Goal: Check status: Check status

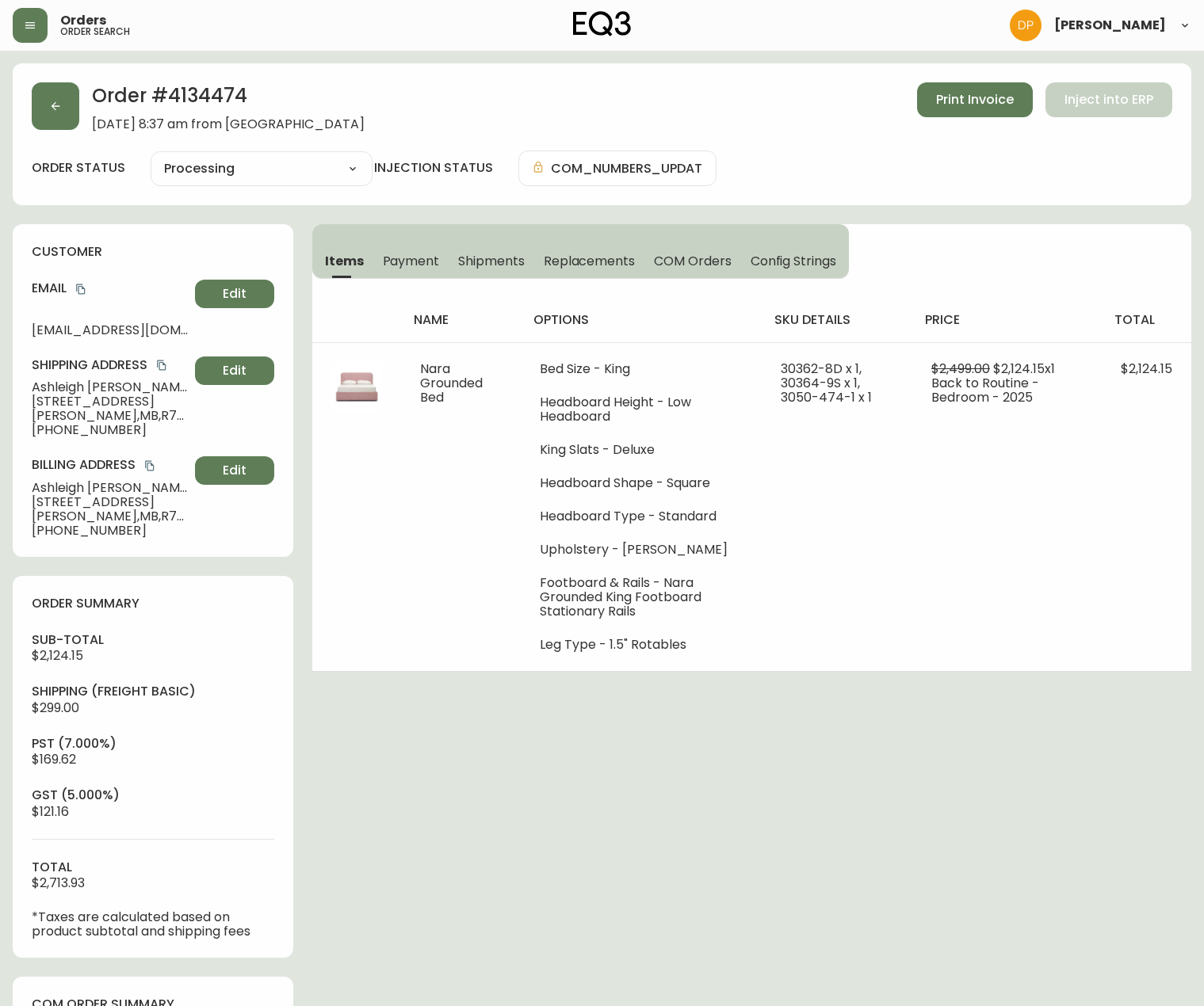
select select "PROCESSING"
click at [41, 100] on button "button" at bounding box center [55, 106] width 47 height 47
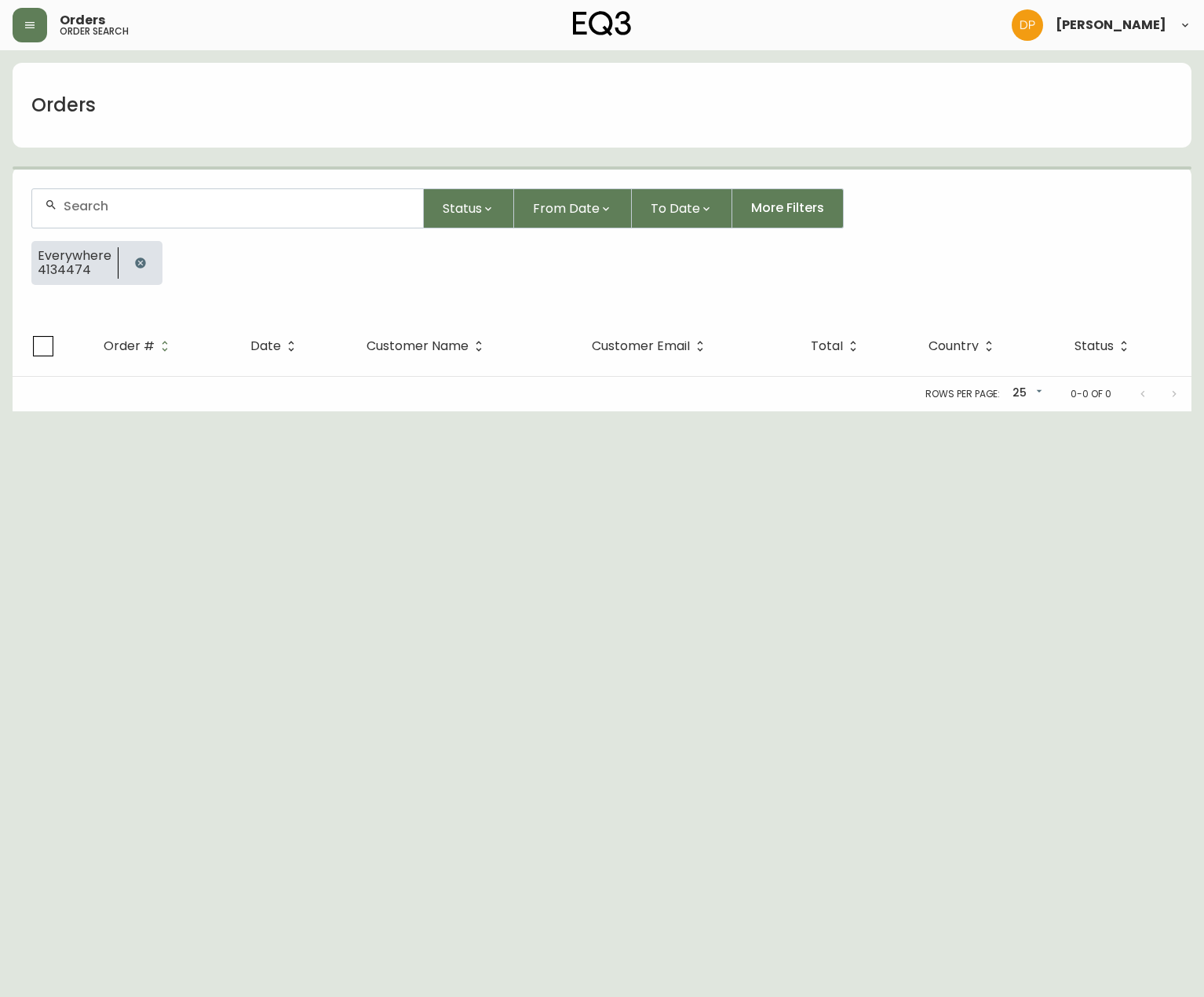
click at [143, 210] on input "text" at bounding box center [237, 206] width 347 height 15
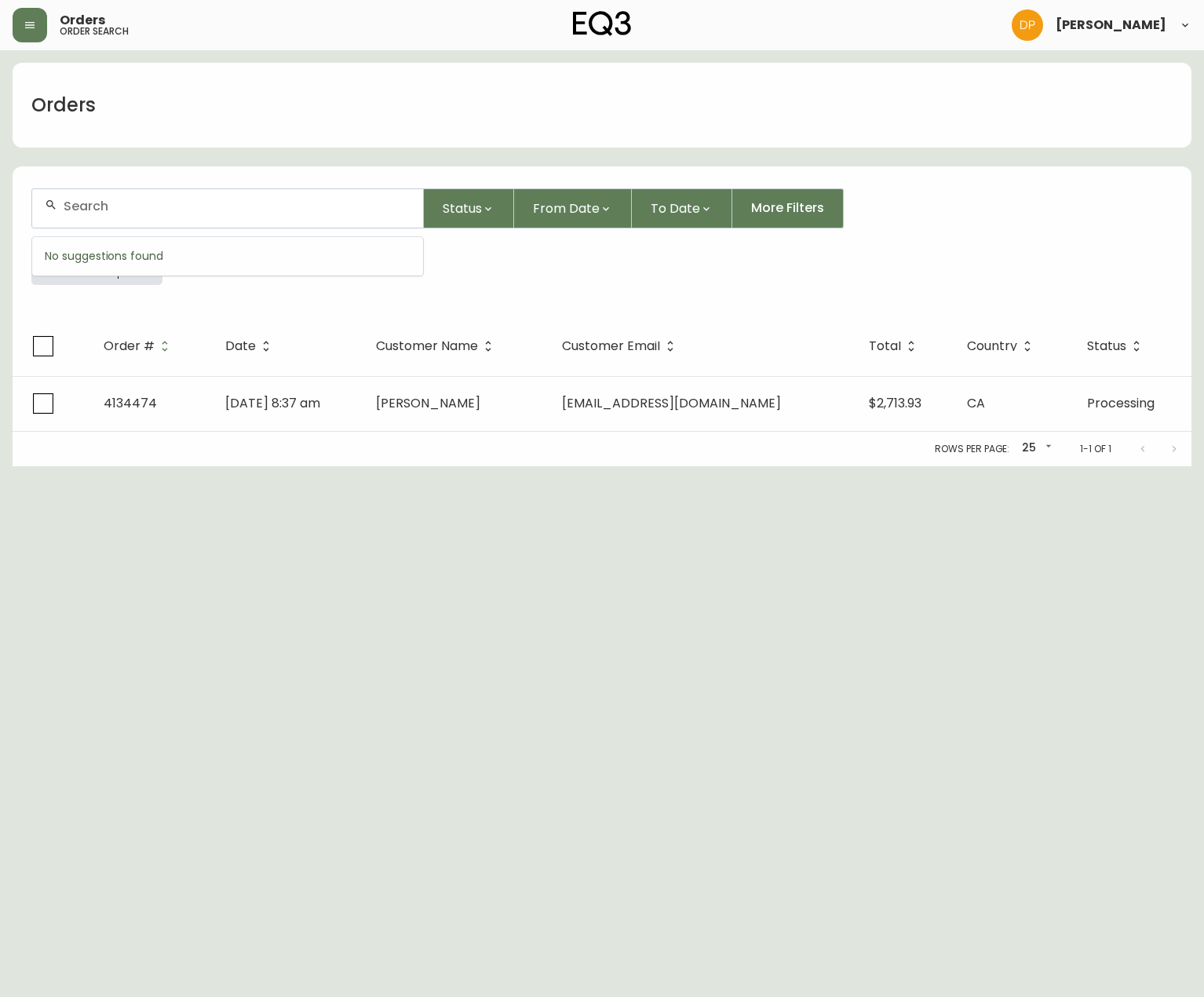
paste input "4133642"
type input "4133642"
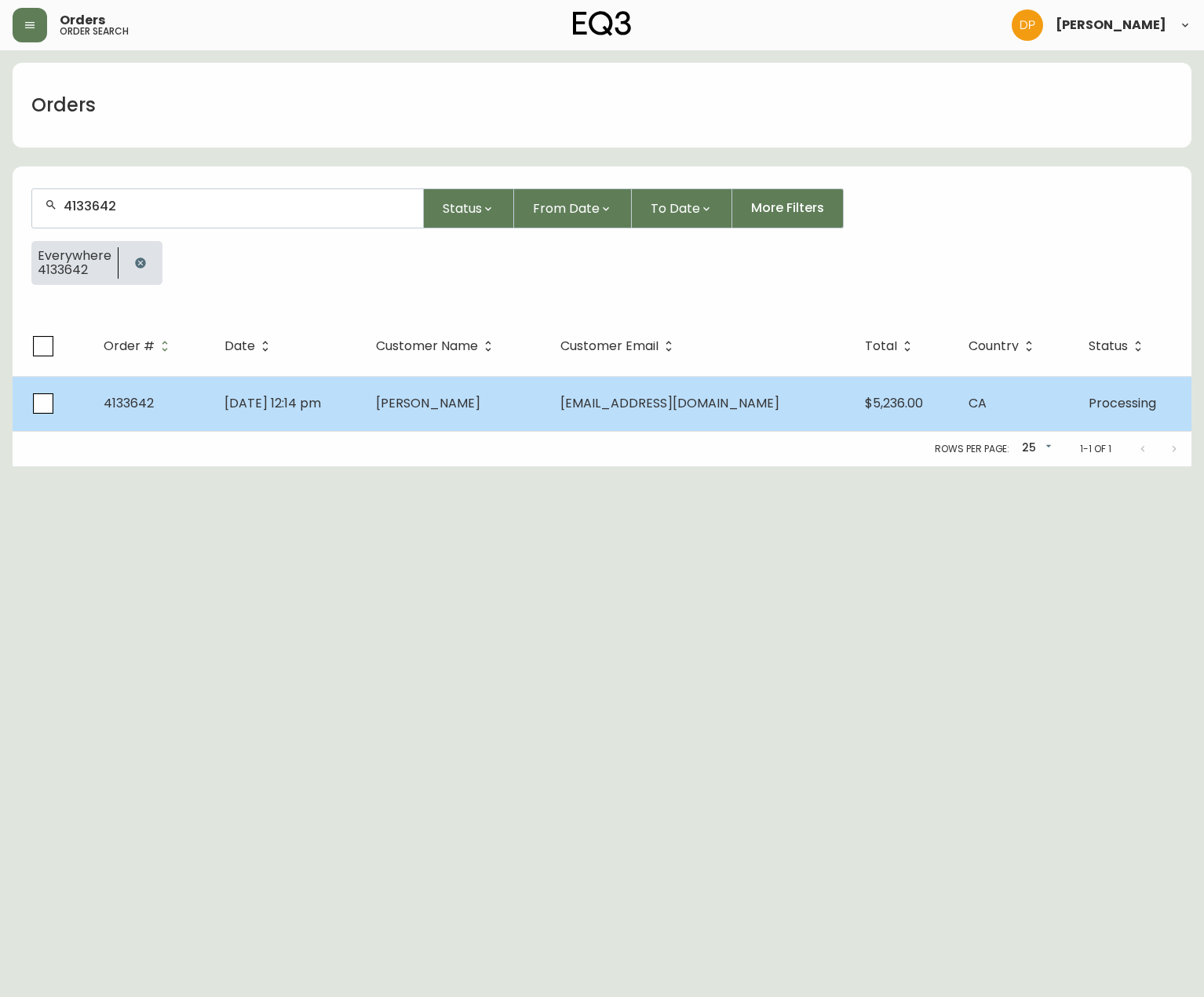
click at [365, 422] on td "Jun 11 2025, 12:14 pm" at bounding box center [288, 404] width 153 height 55
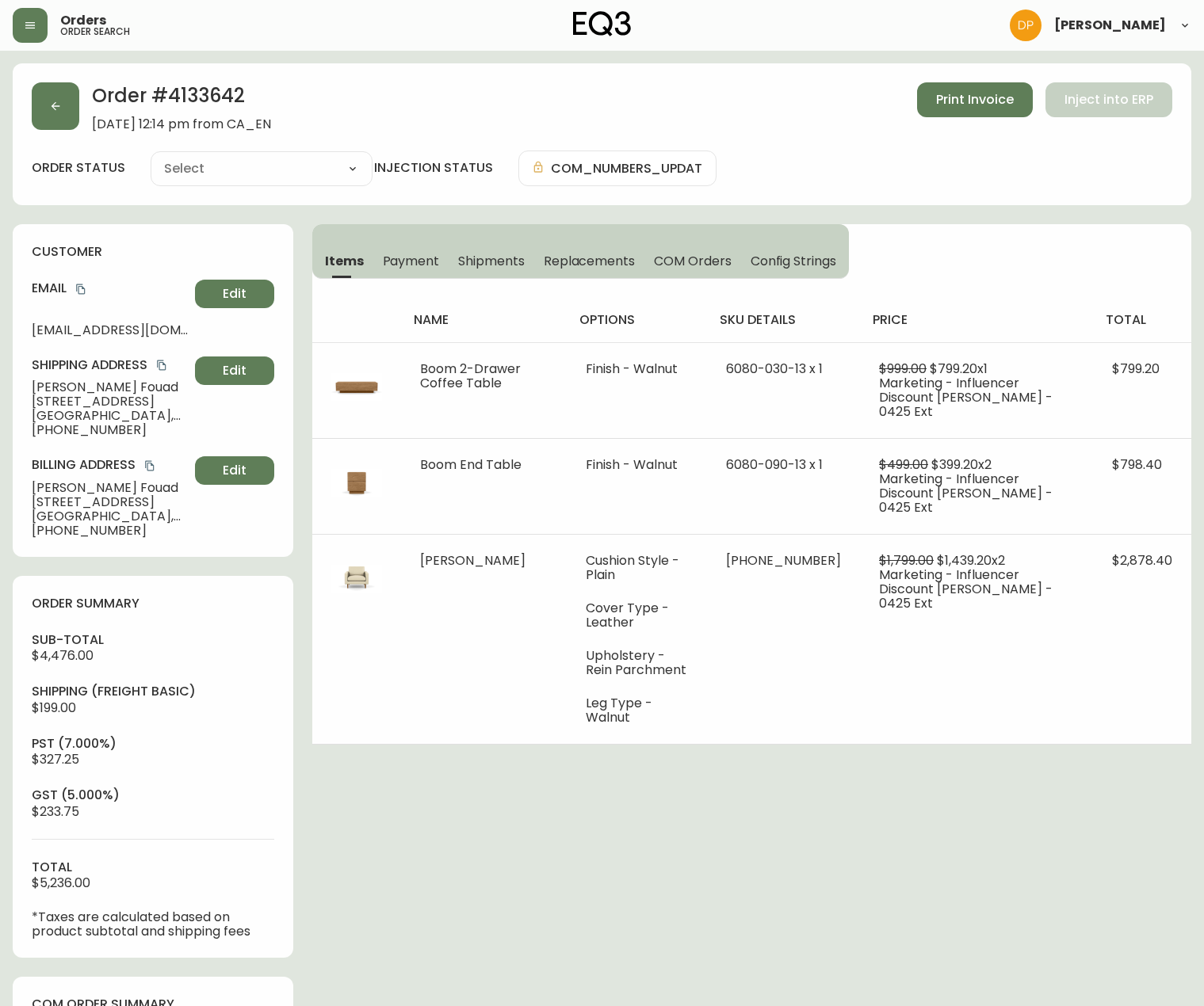
type input "Processing"
select select "PROCESSING"
click at [519, 735] on div "Order # 4133642 June 11, 2025 at 12:14 pm from CA_EN Print Invoice Inject into …" at bounding box center [602, 740] width 1179 height 1354
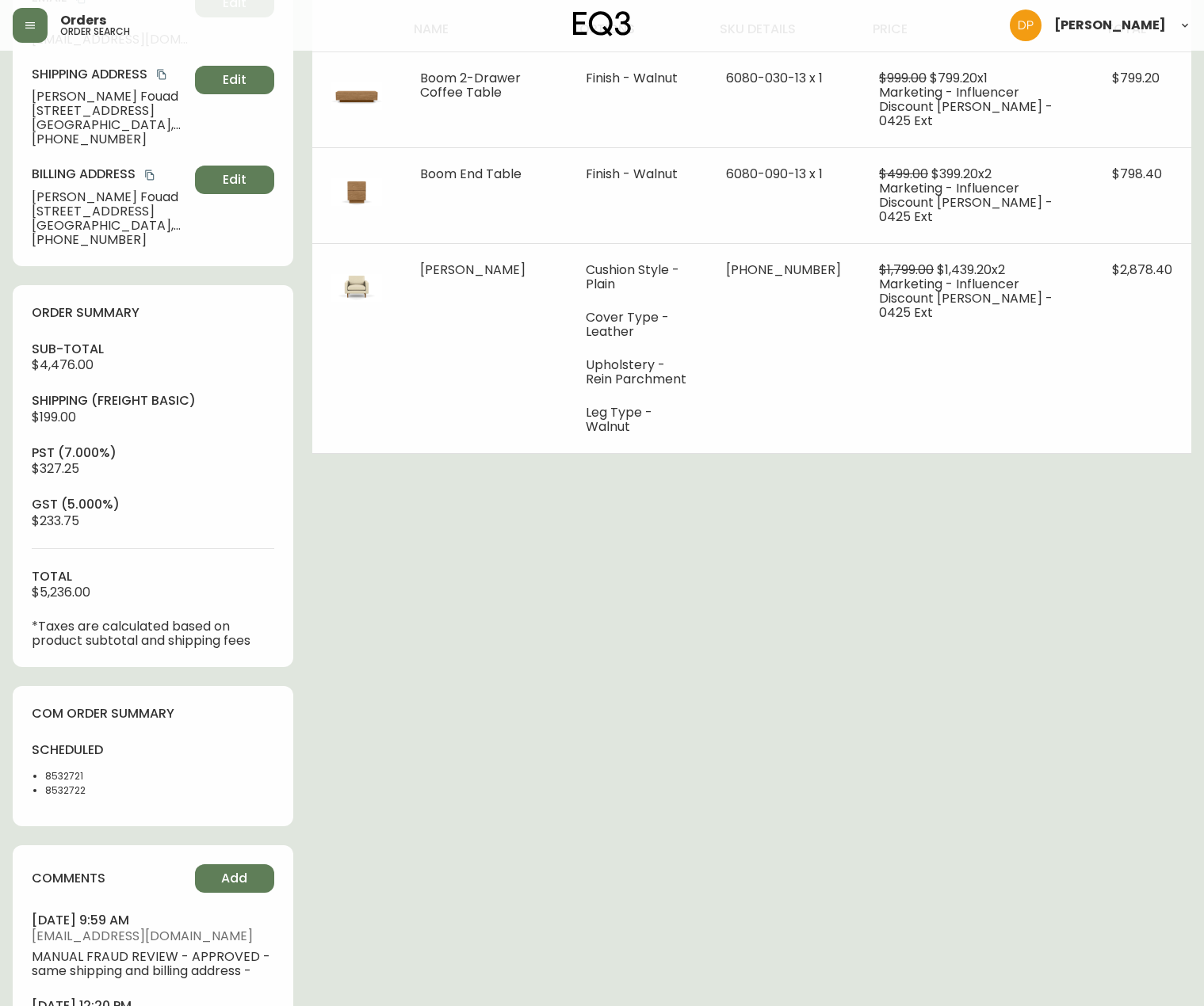
scroll to position [158, 0]
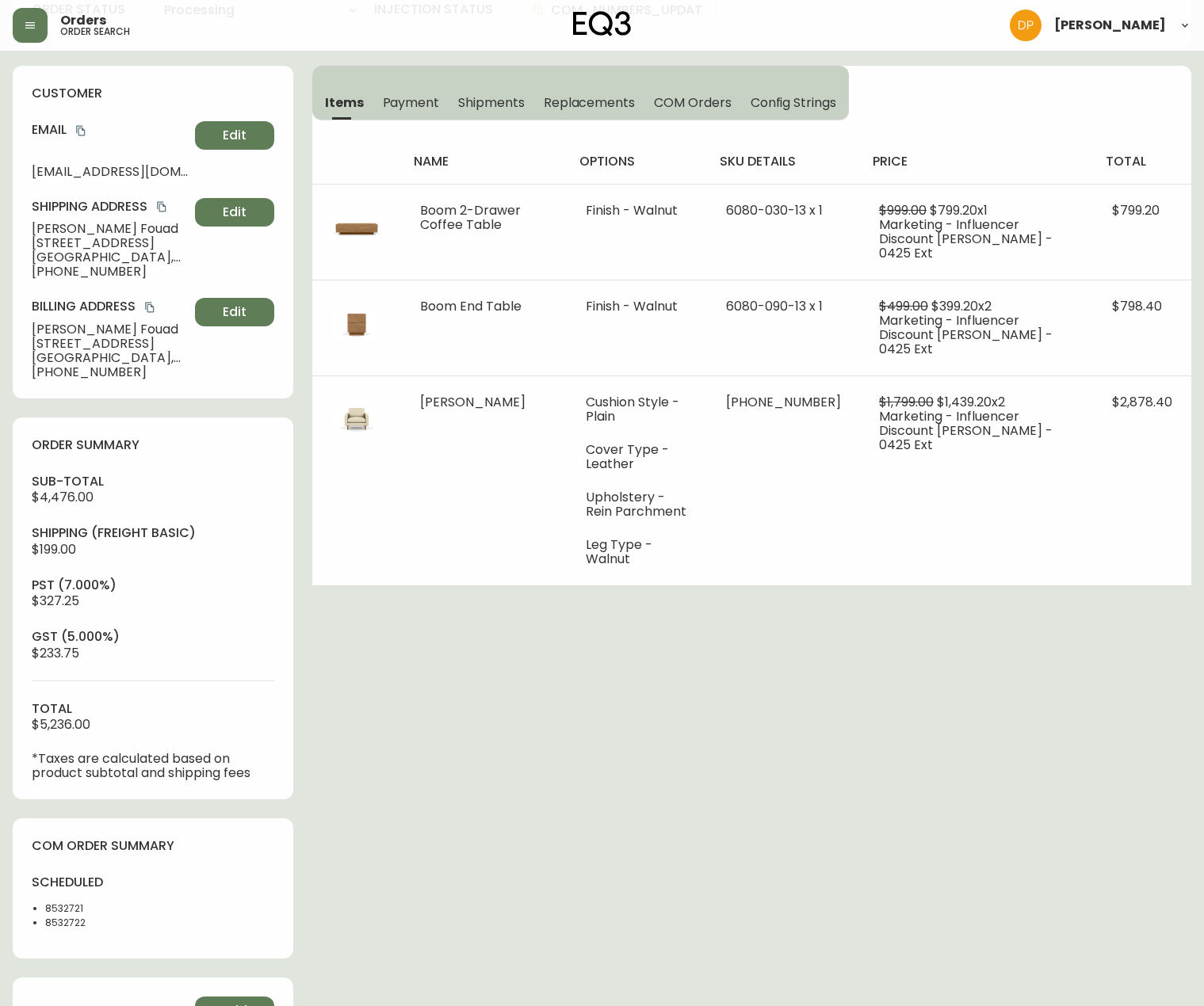
click at [69, 924] on li "8532722" at bounding box center [94, 923] width 98 height 14
copy li "8532722"
click at [69, 910] on li "8532721" at bounding box center [94, 909] width 98 height 14
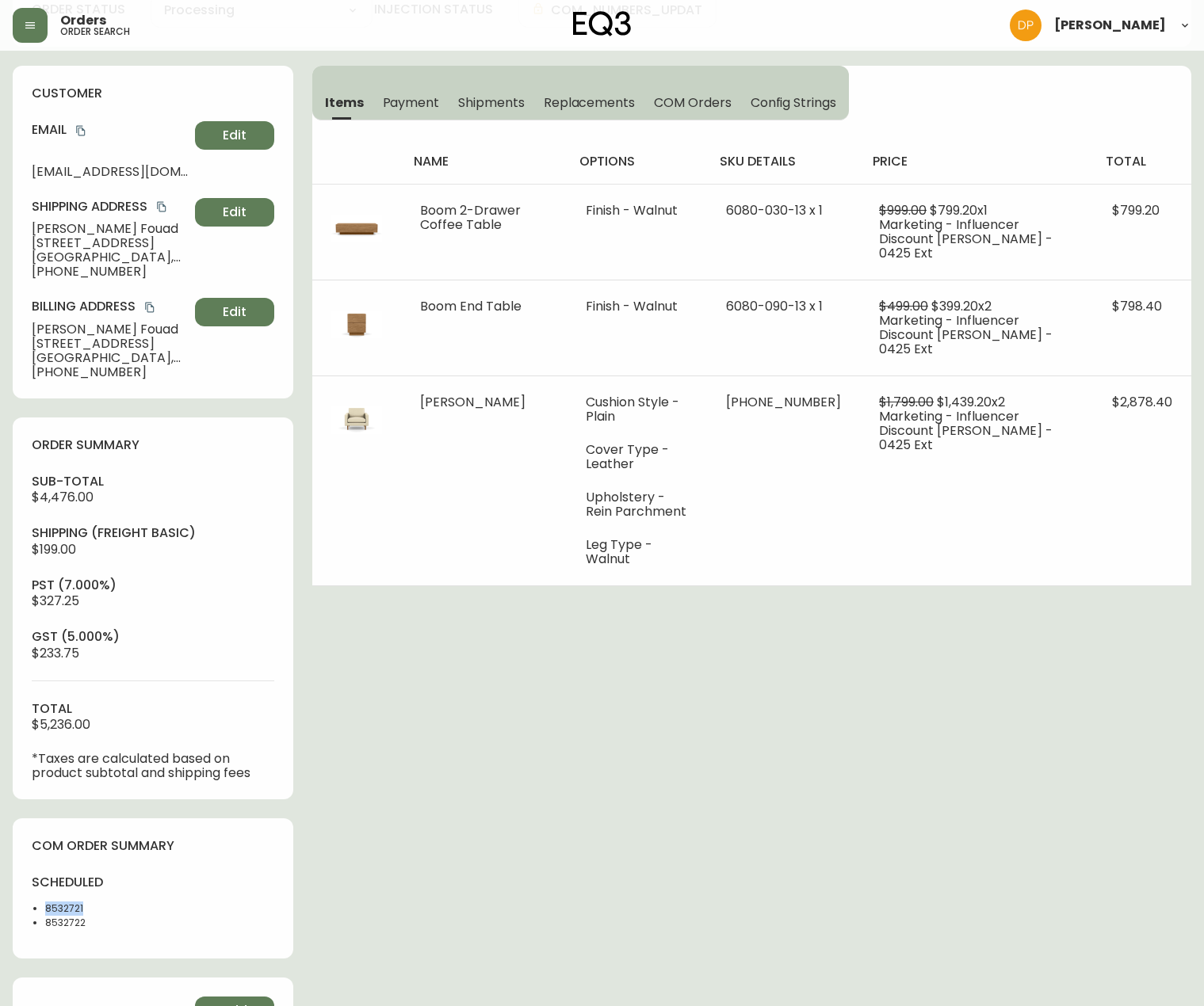
copy li "8532721"
click at [158, 833] on div "com order summary scheduled 8532721 8532722" at bounding box center [152, 888] width 281 height 141
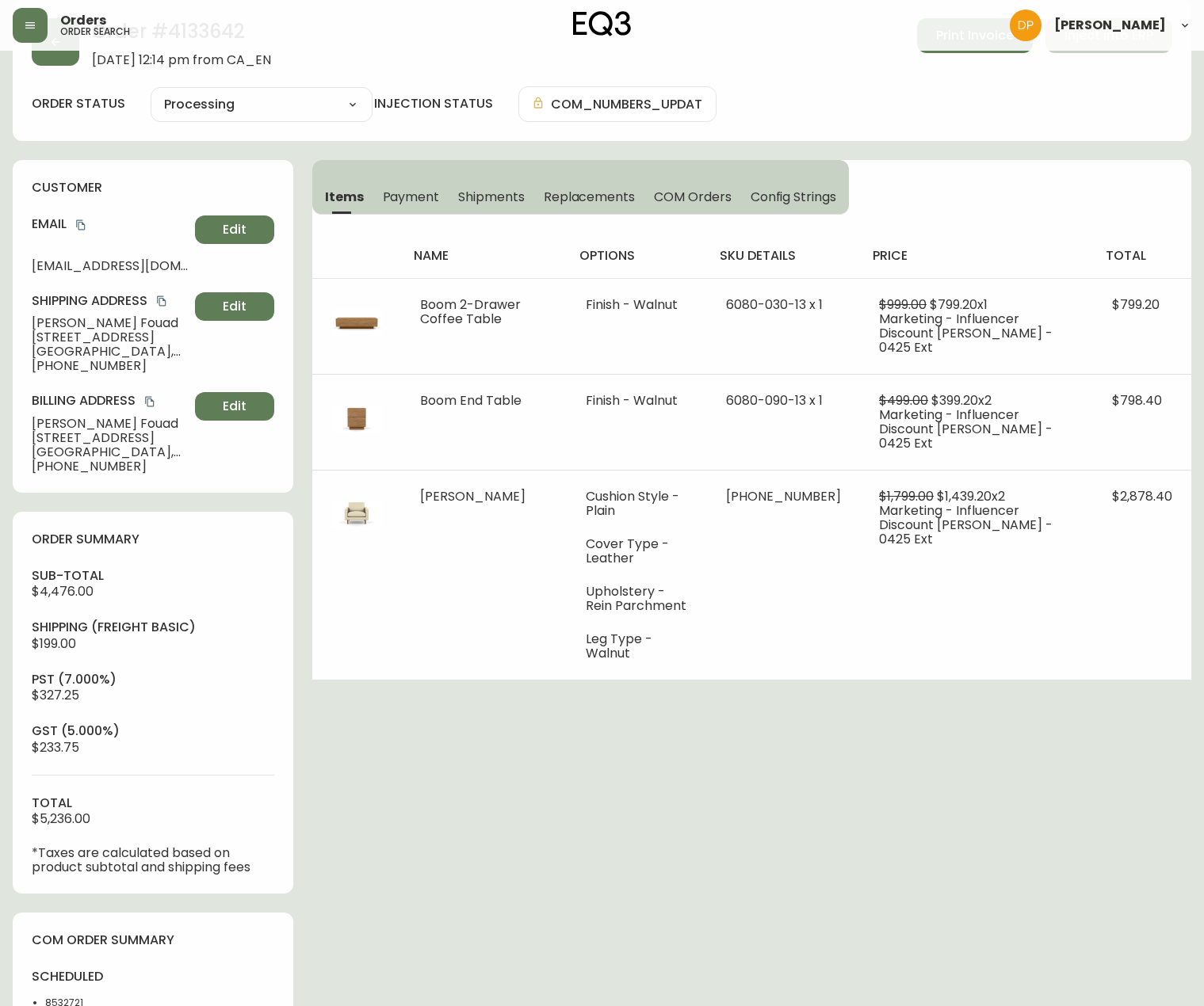
scroll to position [0, 0]
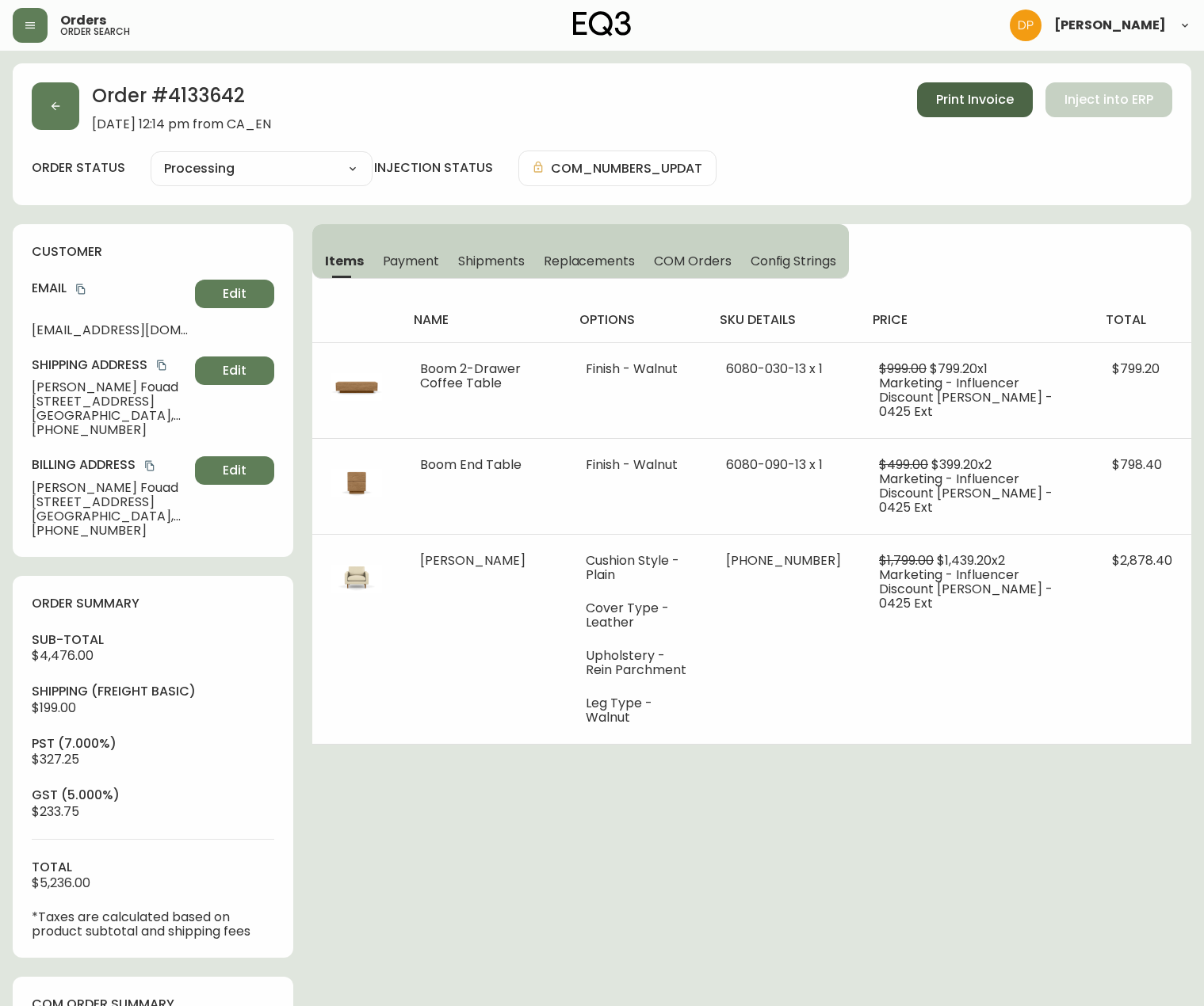
click at [971, 104] on span "Print Invoice" at bounding box center [975, 100] width 78 height 17
select select "PROCESSING"
click at [49, 105] on icon "button" at bounding box center [55, 106] width 13 height 13
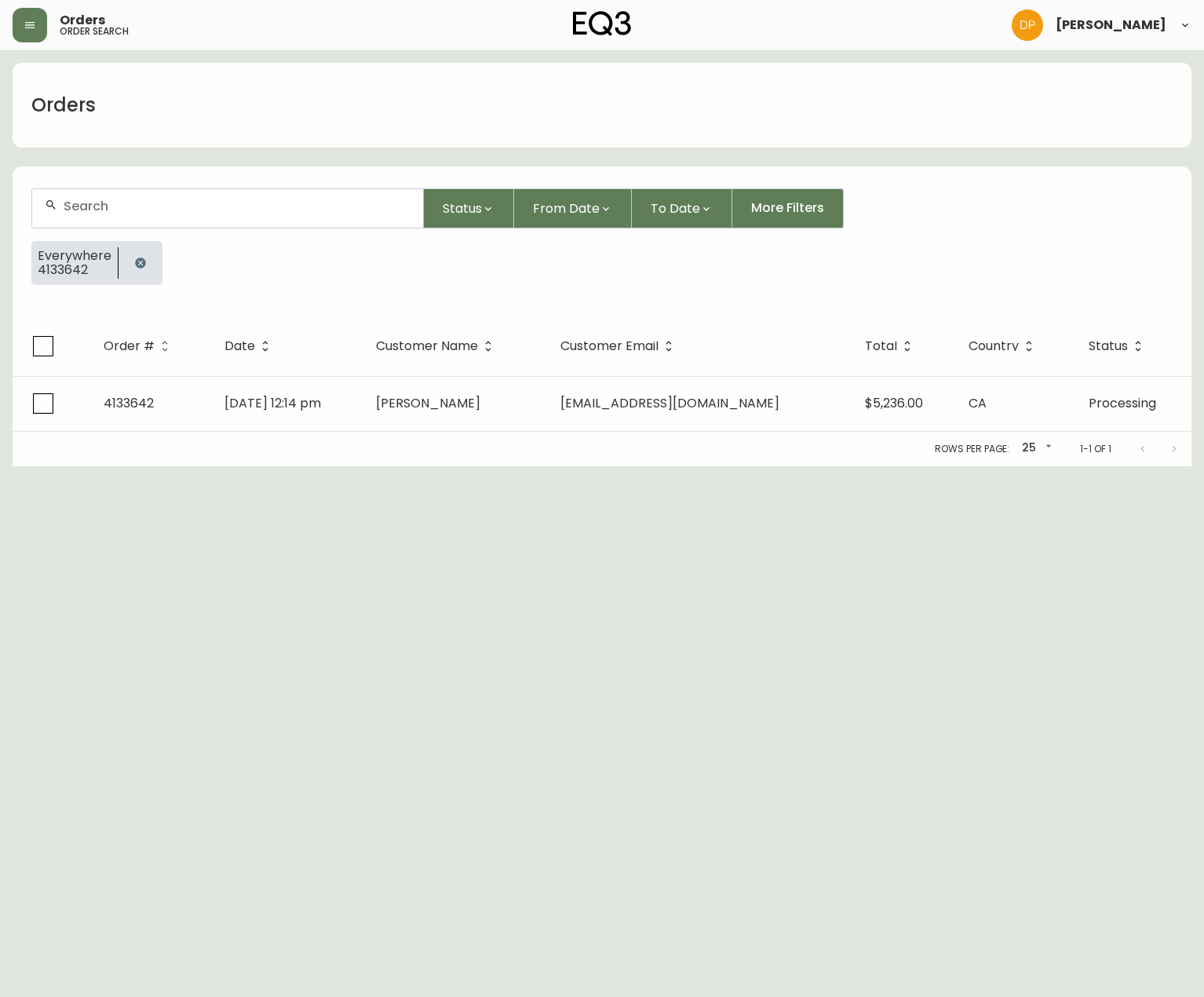
click at [133, 281] on div at bounding box center [140, 263] width 44 height 44
click at [142, 265] on icon "button" at bounding box center [139, 263] width 11 height 11
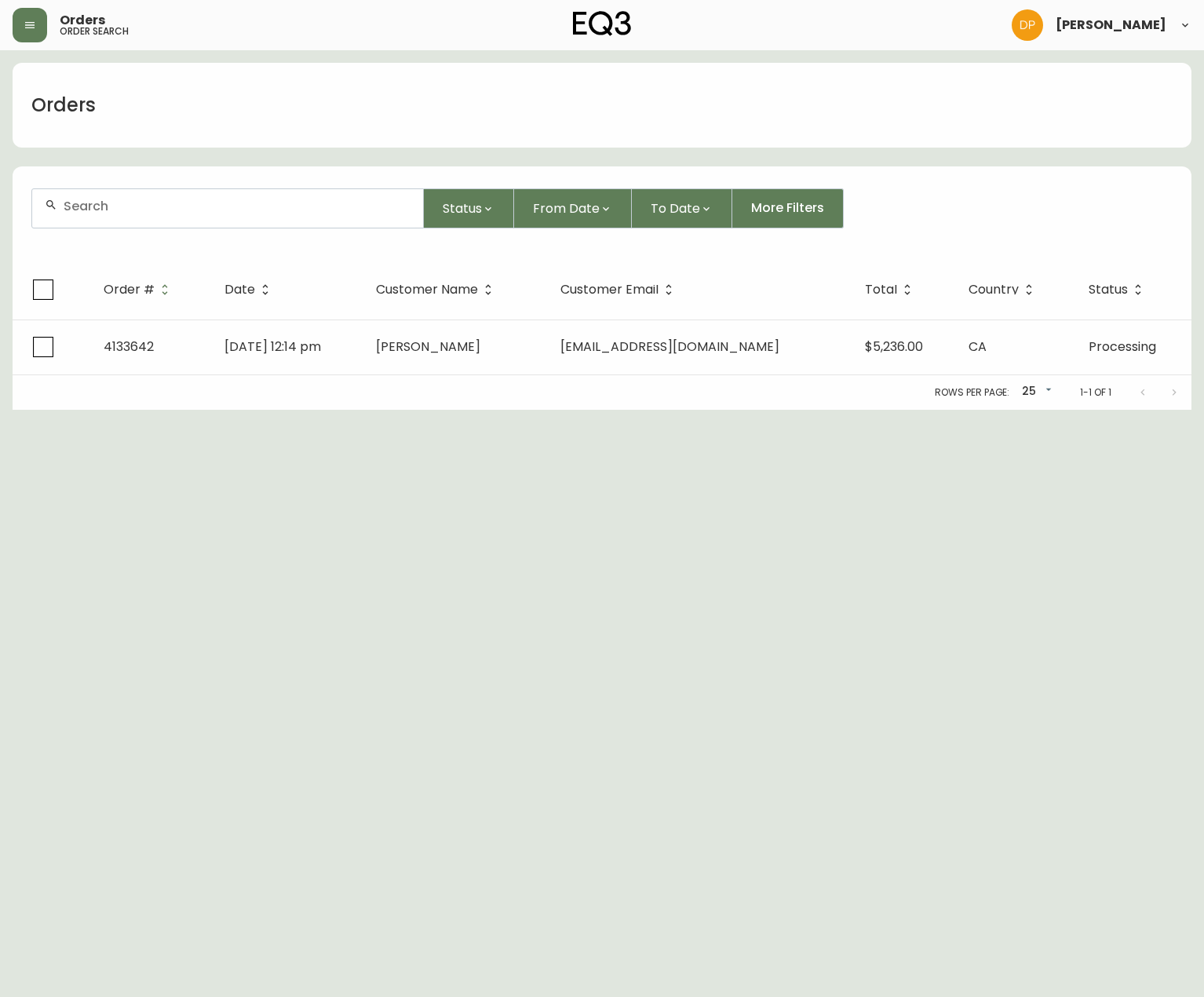
click at [118, 219] on div at bounding box center [227, 208] width 391 height 38
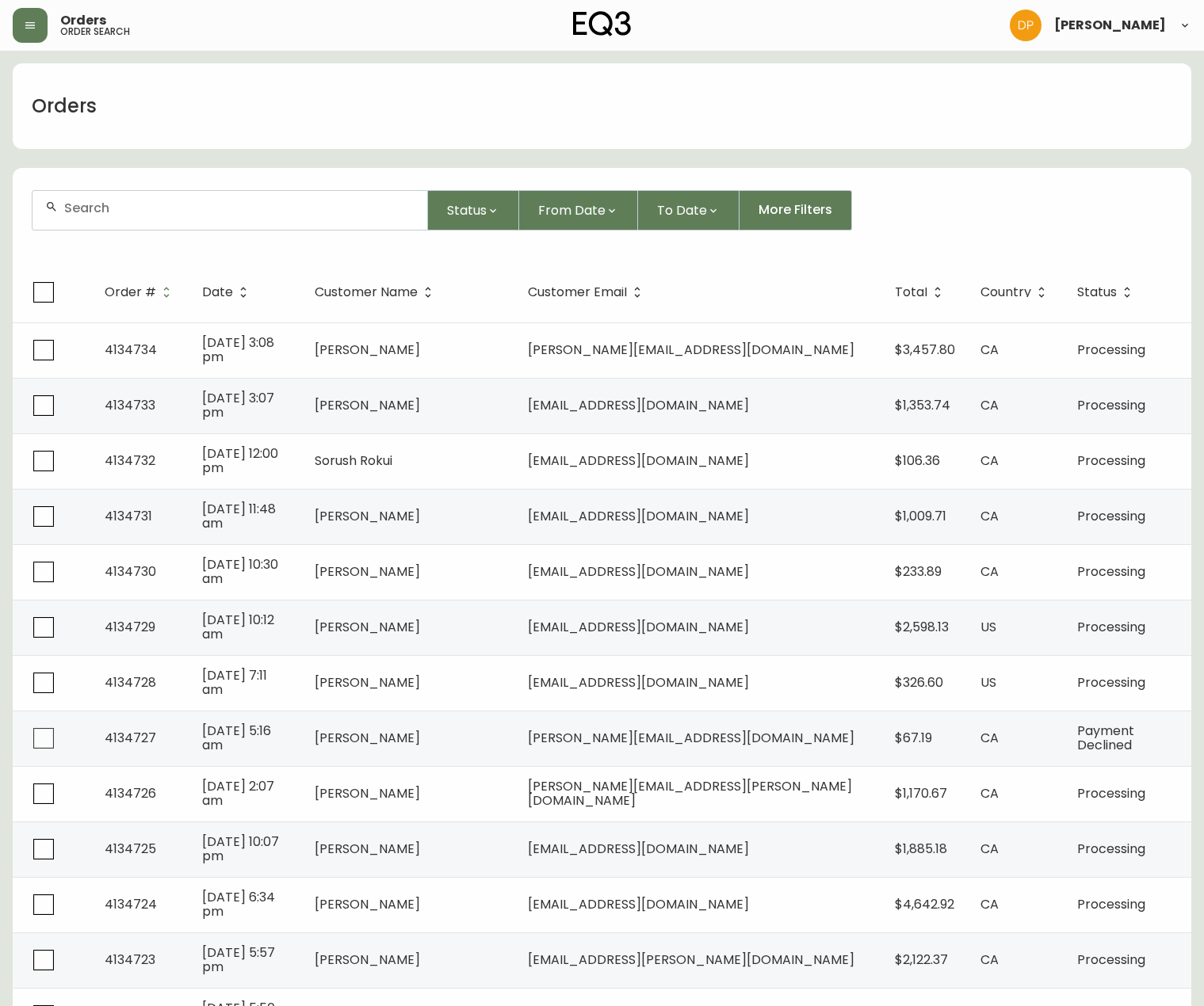
paste input "4133809"
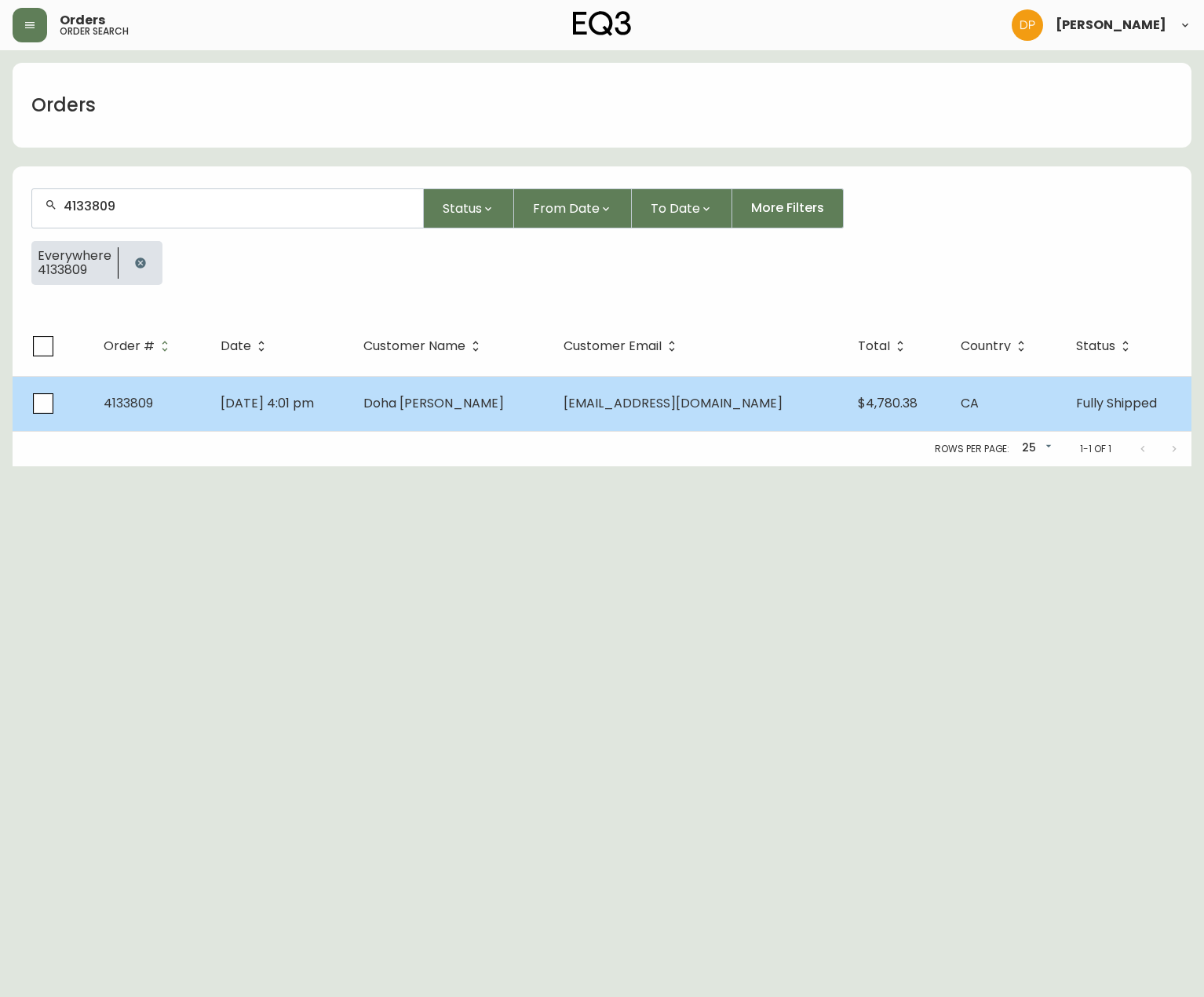
type input "4133809"
click at [486, 417] on td "Doha Abu-Ghosh" at bounding box center [452, 404] width 201 height 55
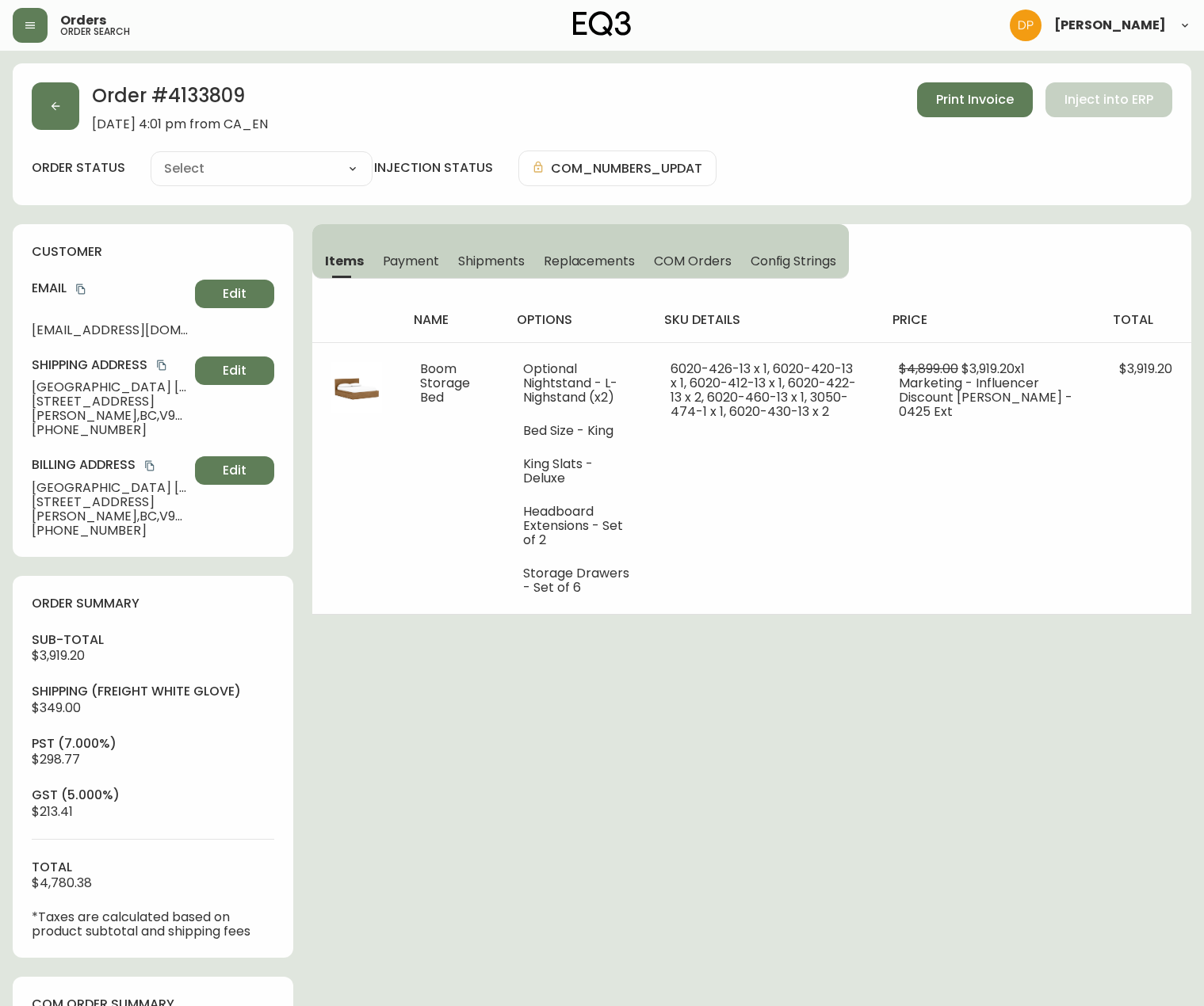
type input "Fully Shipped"
select select "FULLY_SHIPPED"
drag, startPoint x: 32, startPoint y: 516, endPoint x: 111, endPoint y: 515, distance: 79.0
click at [111, 515] on span "Langford , BC , V9B 0G4 , CA" at bounding box center [110, 516] width 157 height 14
click at [124, 518] on span "Langford , BC , V9B 0G4 , CA" at bounding box center [110, 516] width 157 height 14
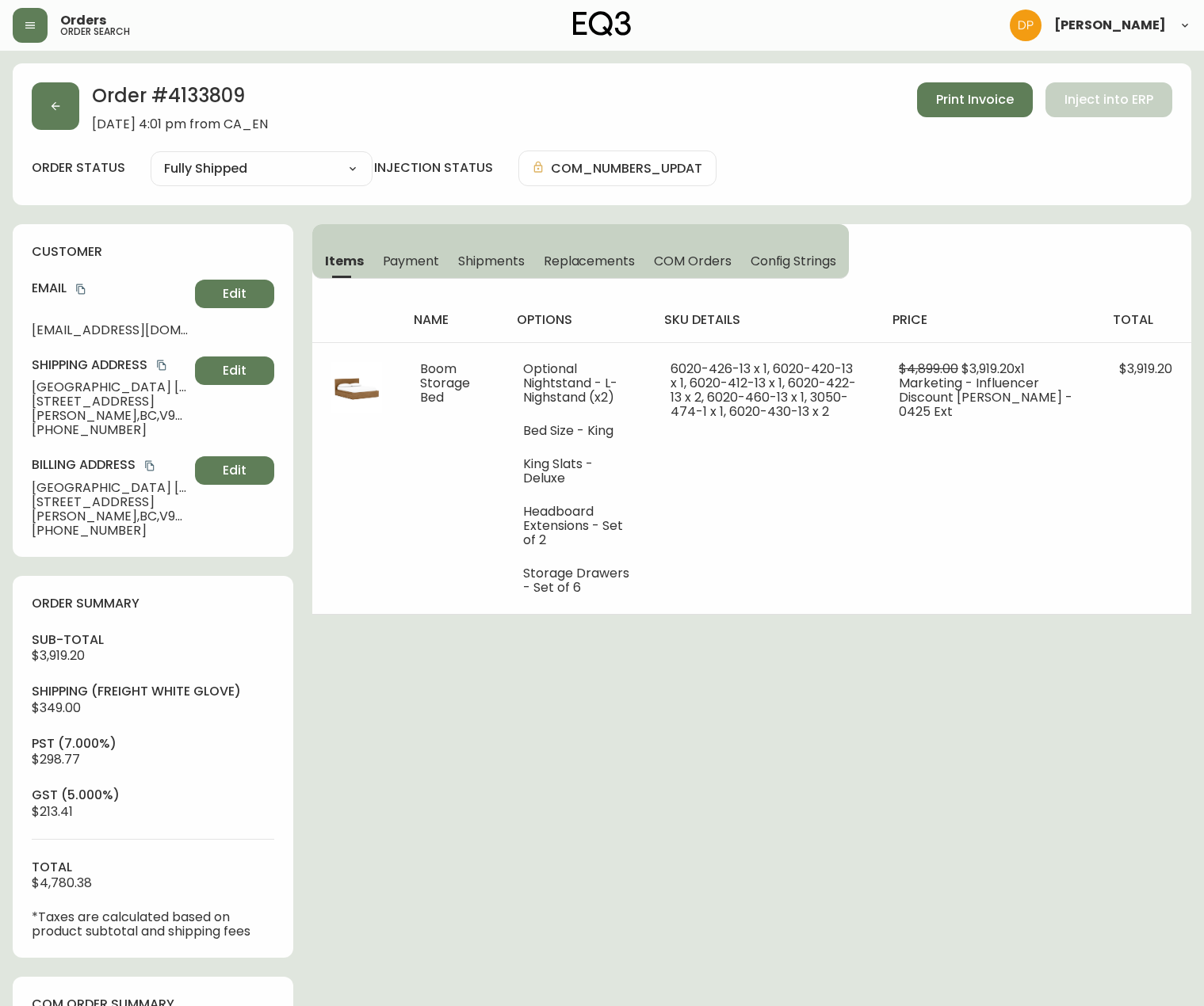
click at [136, 515] on span "Langford , BC , V9B 0G4 , CA" at bounding box center [110, 516] width 157 height 14
drag, startPoint x: 121, startPoint y: 515, endPoint x: 169, endPoint y: 511, distance: 48.2
click at [169, 511] on span "Langford , BC , V9B 0G4 , CA" at bounding box center [110, 516] width 157 height 14
click at [47, 87] on button "button" at bounding box center [55, 106] width 47 height 47
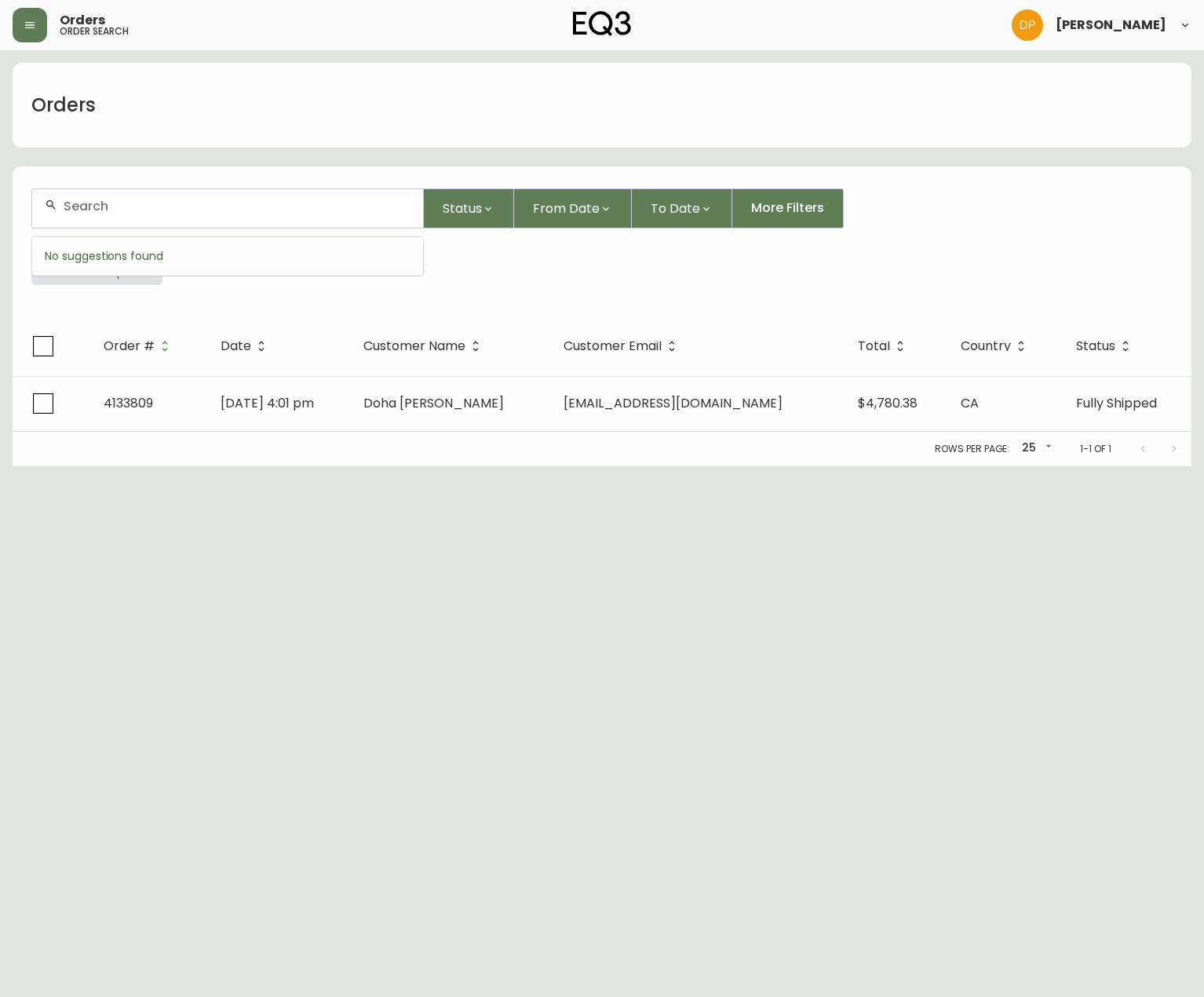
click at [139, 212] on input "text" at bounding box center [237, 206] width 347 height 15
click at [151, 285] on div "Everywhere 4133809" at bounding box center [602, 268] width 1142 height 56
click at [142, 264] on icon "button" at bounding box center [139, 263] width 11 height 11
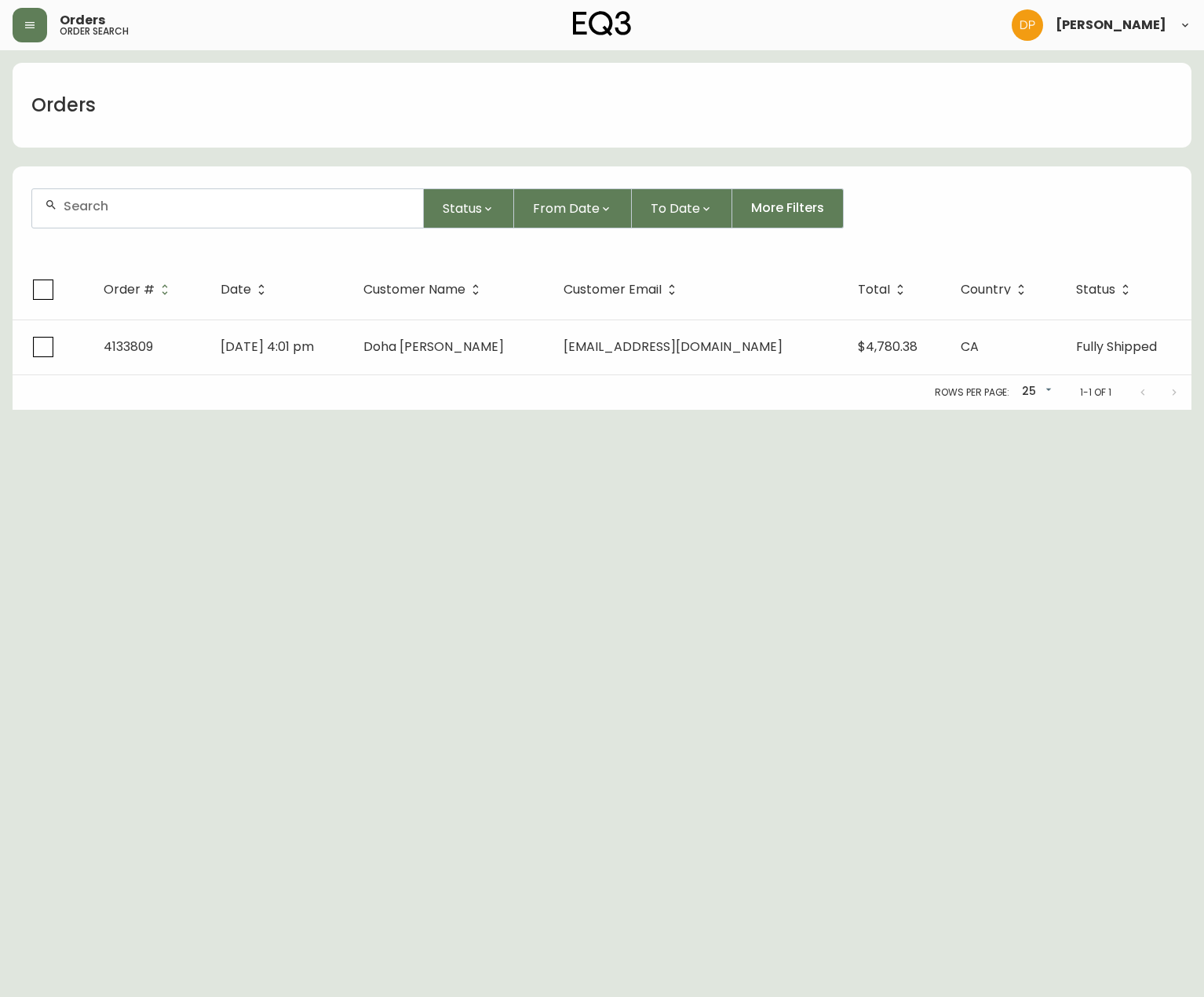
click at [127, 214] on div at bounding box center [227, 208] width 391 height 38
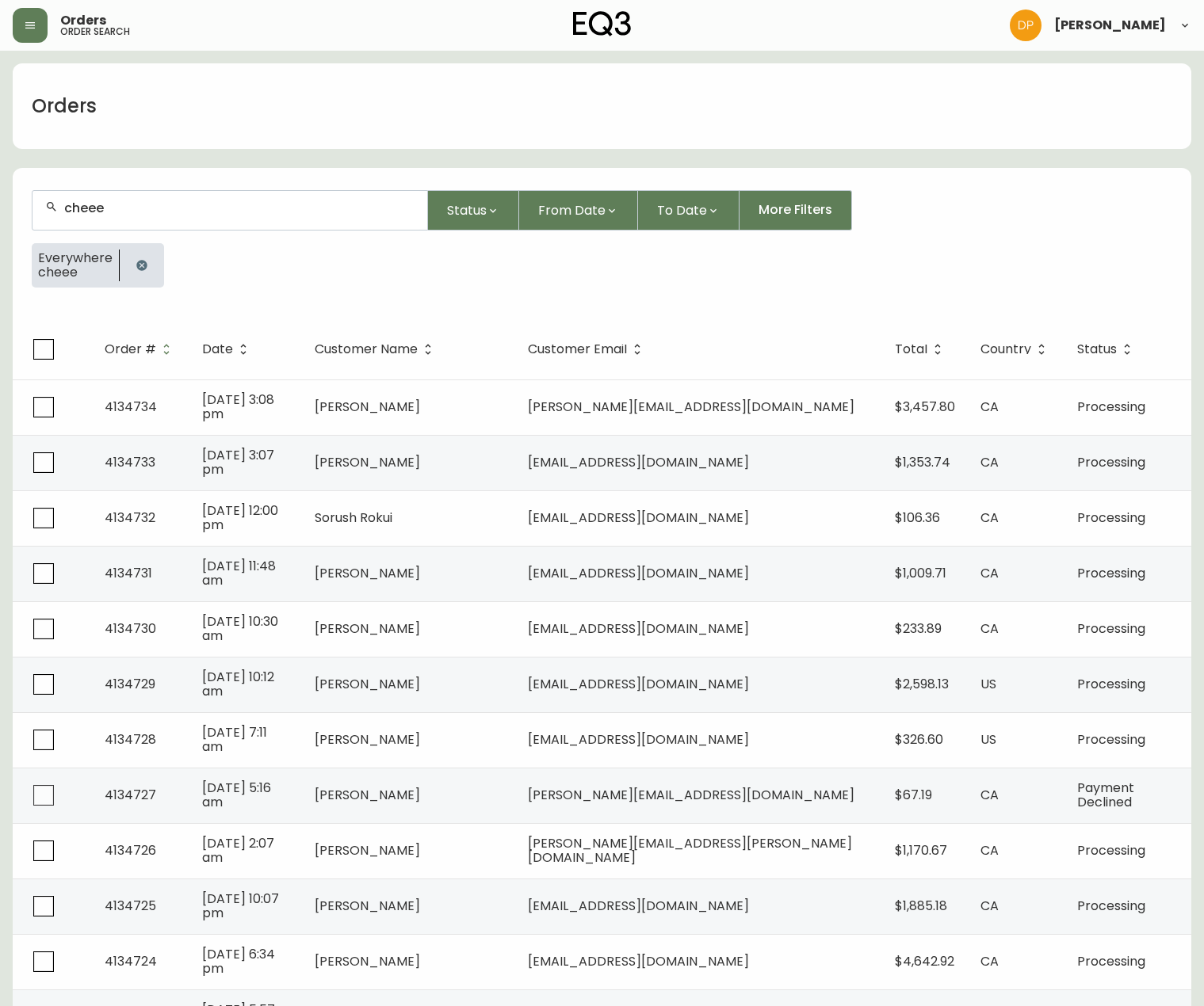
click at [128, 216] on div "cheee" at bounding box center [229, 210] width 394 height 39
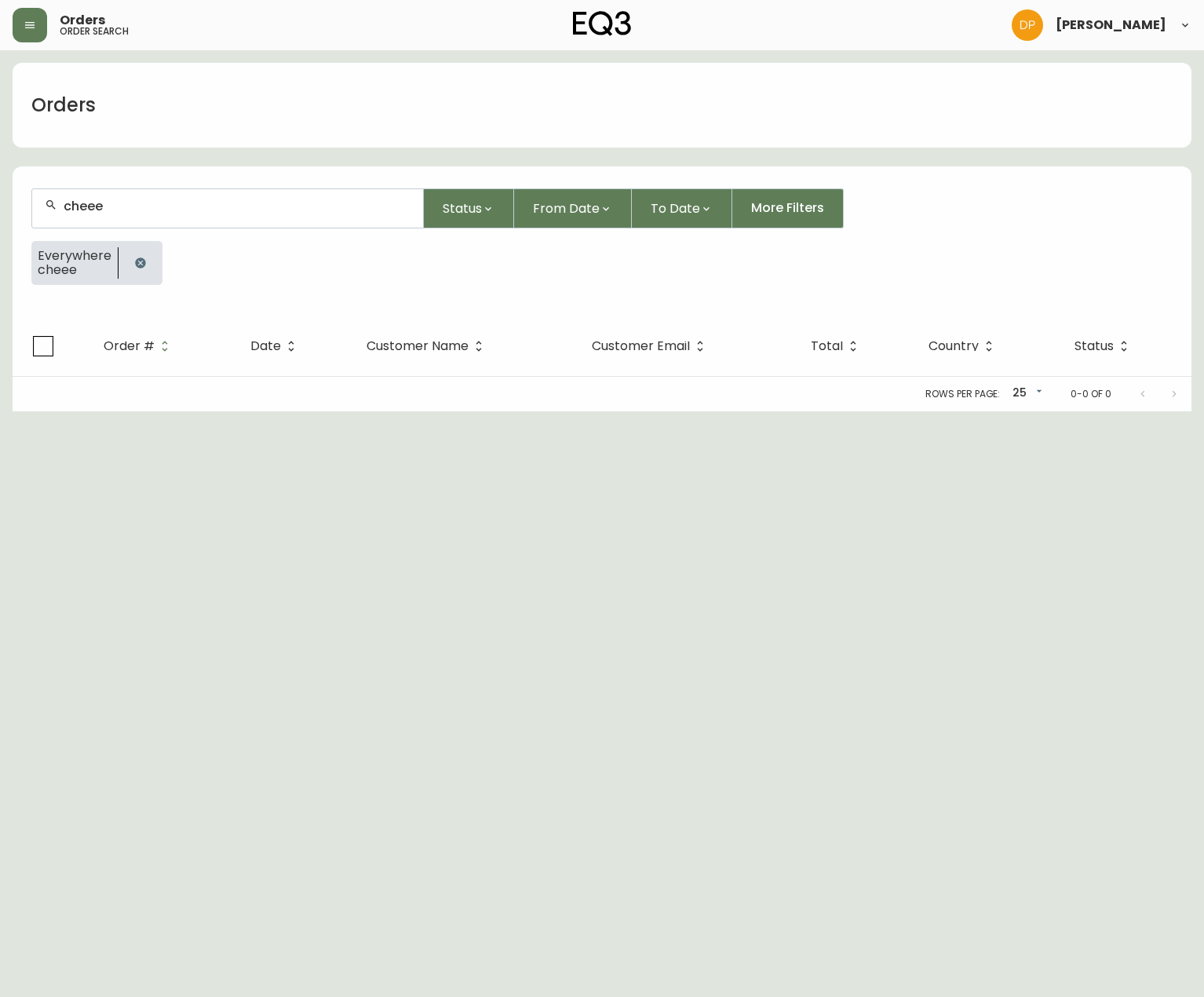
type input "chee"
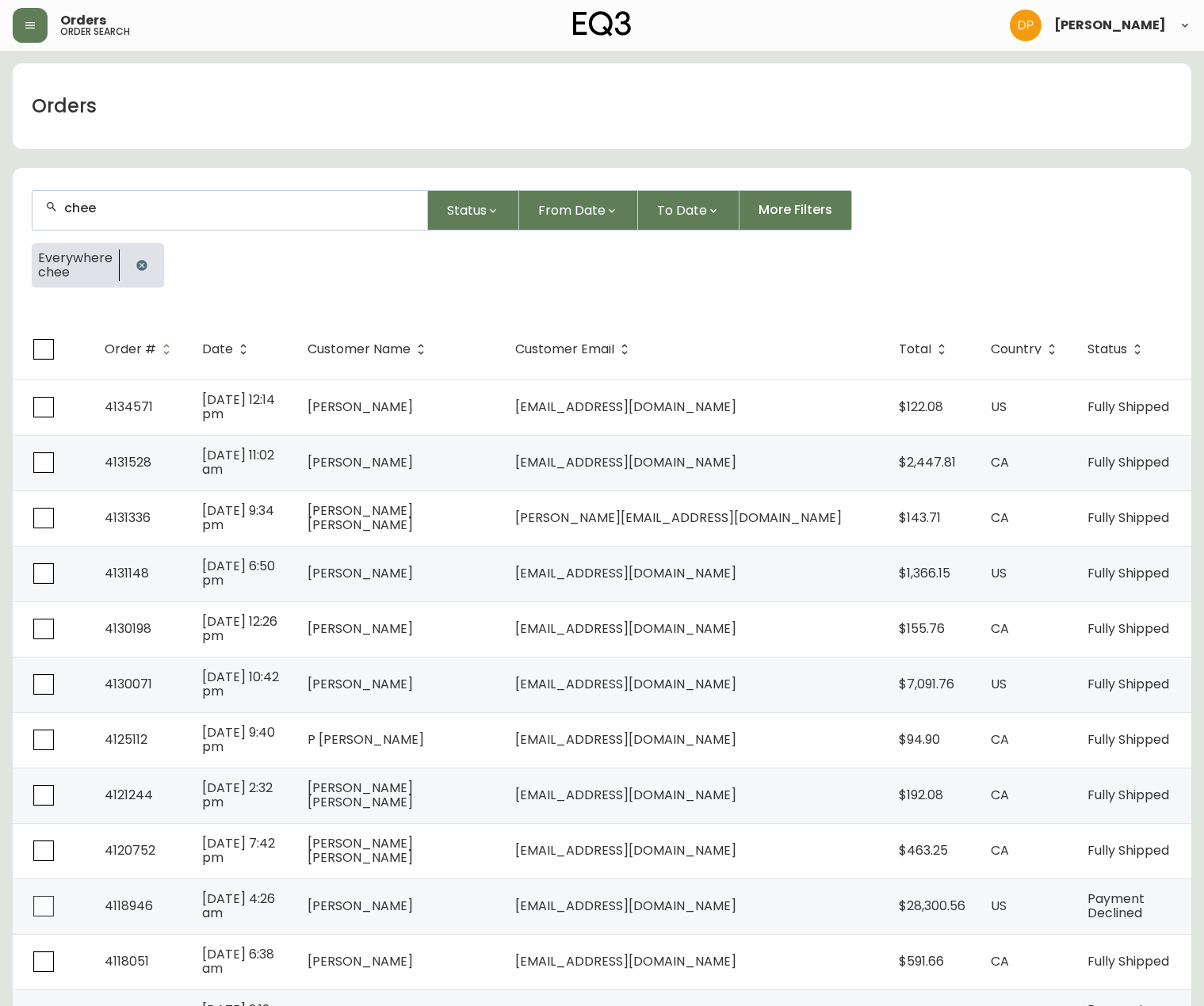
drag, startPoint x: 128, startPoint y: 216, endPoint x: 0, endPoint y: 215, distance: 128.0
click at [1, 215] on main "Orders chee Status From Date To Date More Filters Everywhere chee Order # Date …" at bounding box center [602, 926] width 1204 height 1751
type input "chee"
click at [136, 269] on icon "button" at bounding box center [141, 265] width 11 height 11
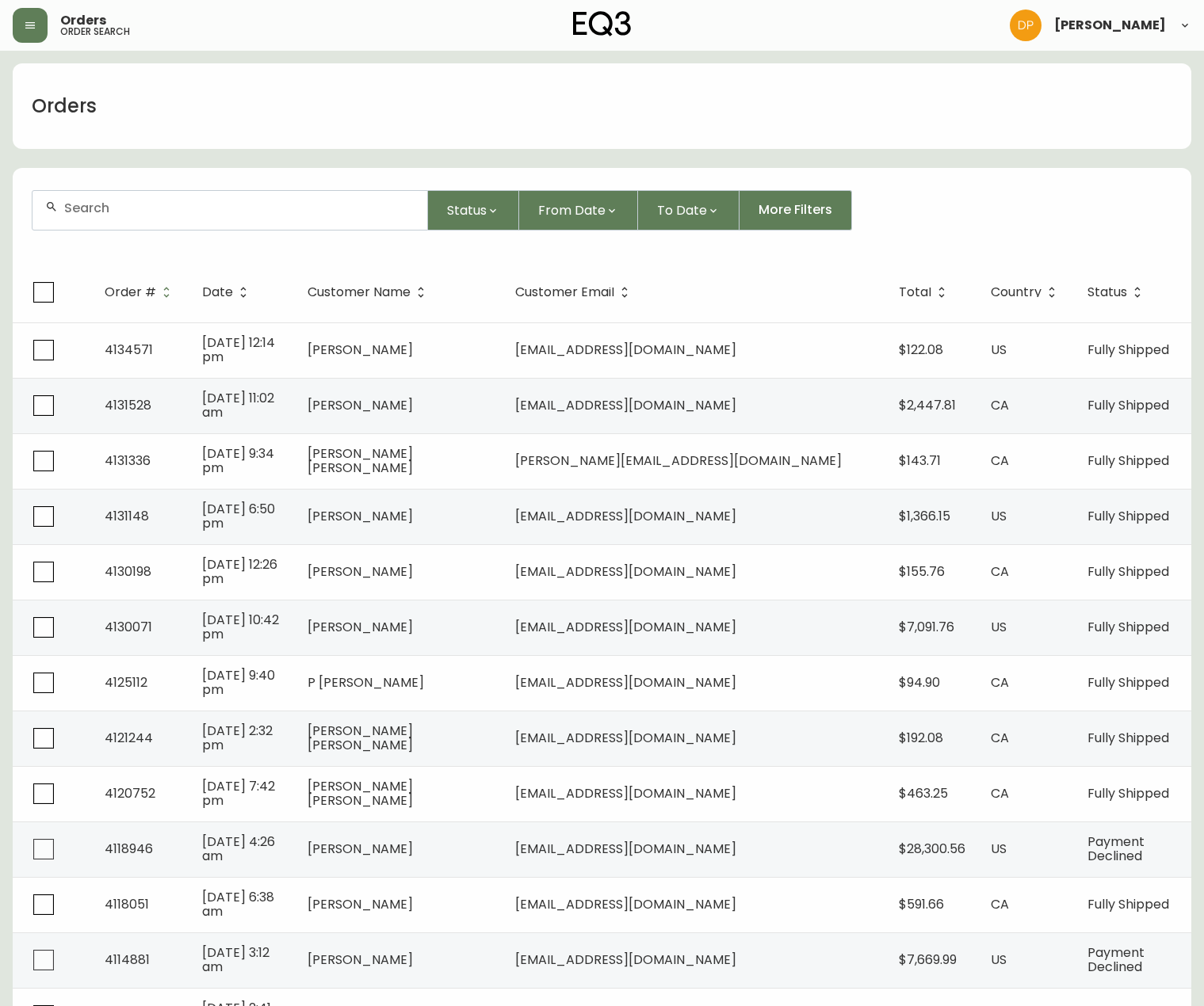
click at [100, 205] on input "text" at bounding box center [239, 208] width 350 height 15
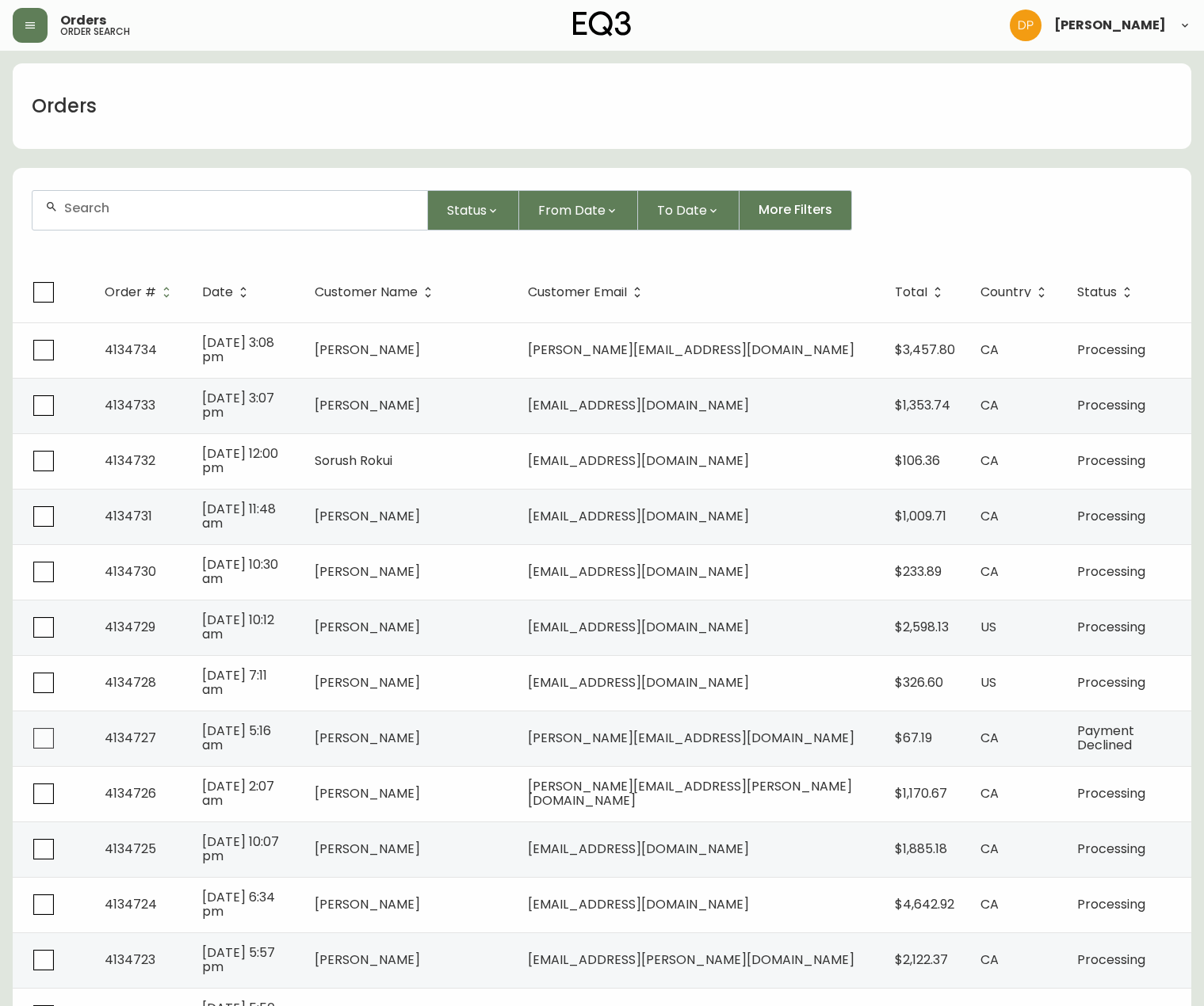
paste input "4133091"
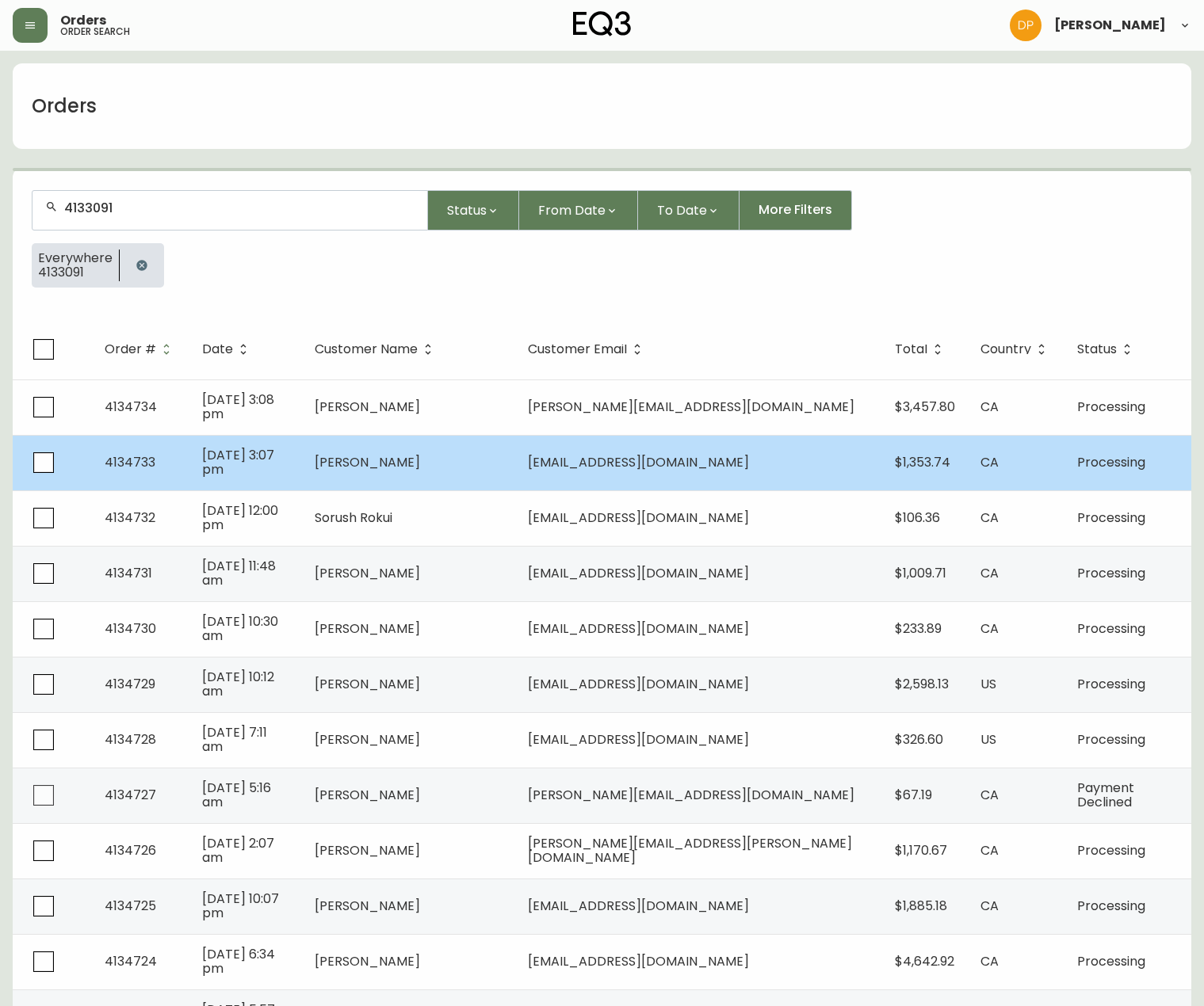
type input "4133091"
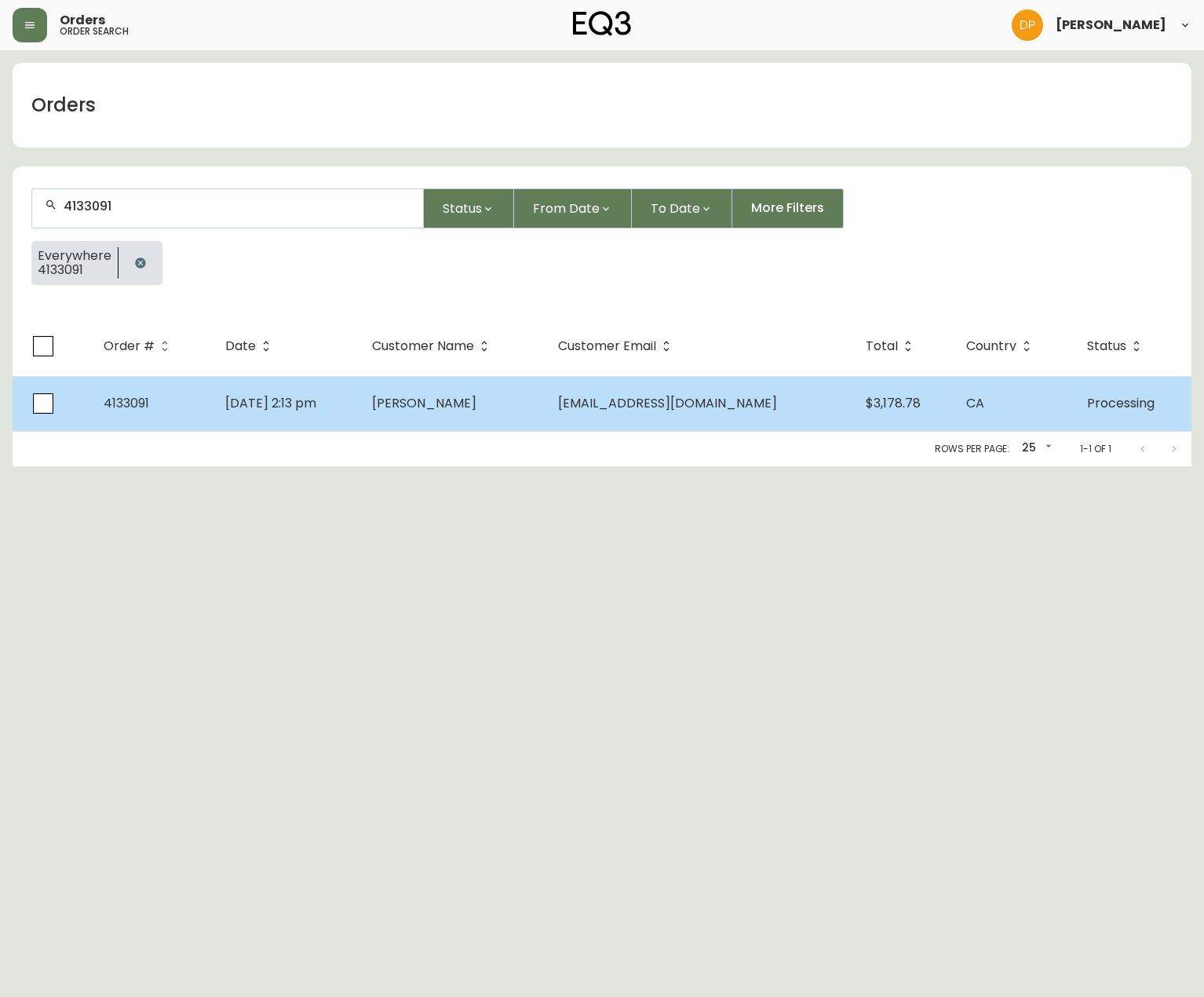
click at [360, 414] on td "May 19 2025, 2:13 pm" at bounding box center [286, 404] width 147 height 55
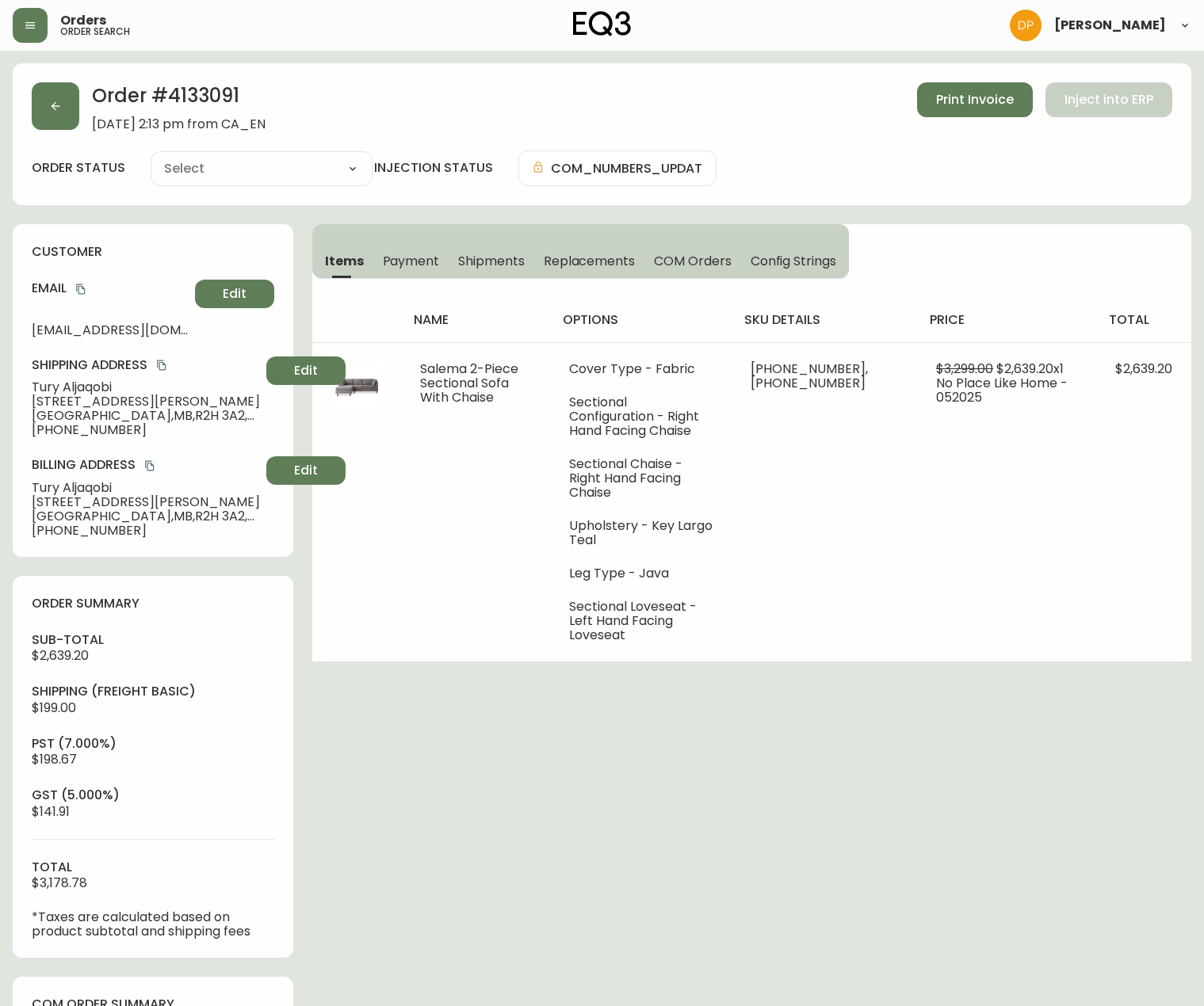
type input "Processing"
select select "PROCESSING"
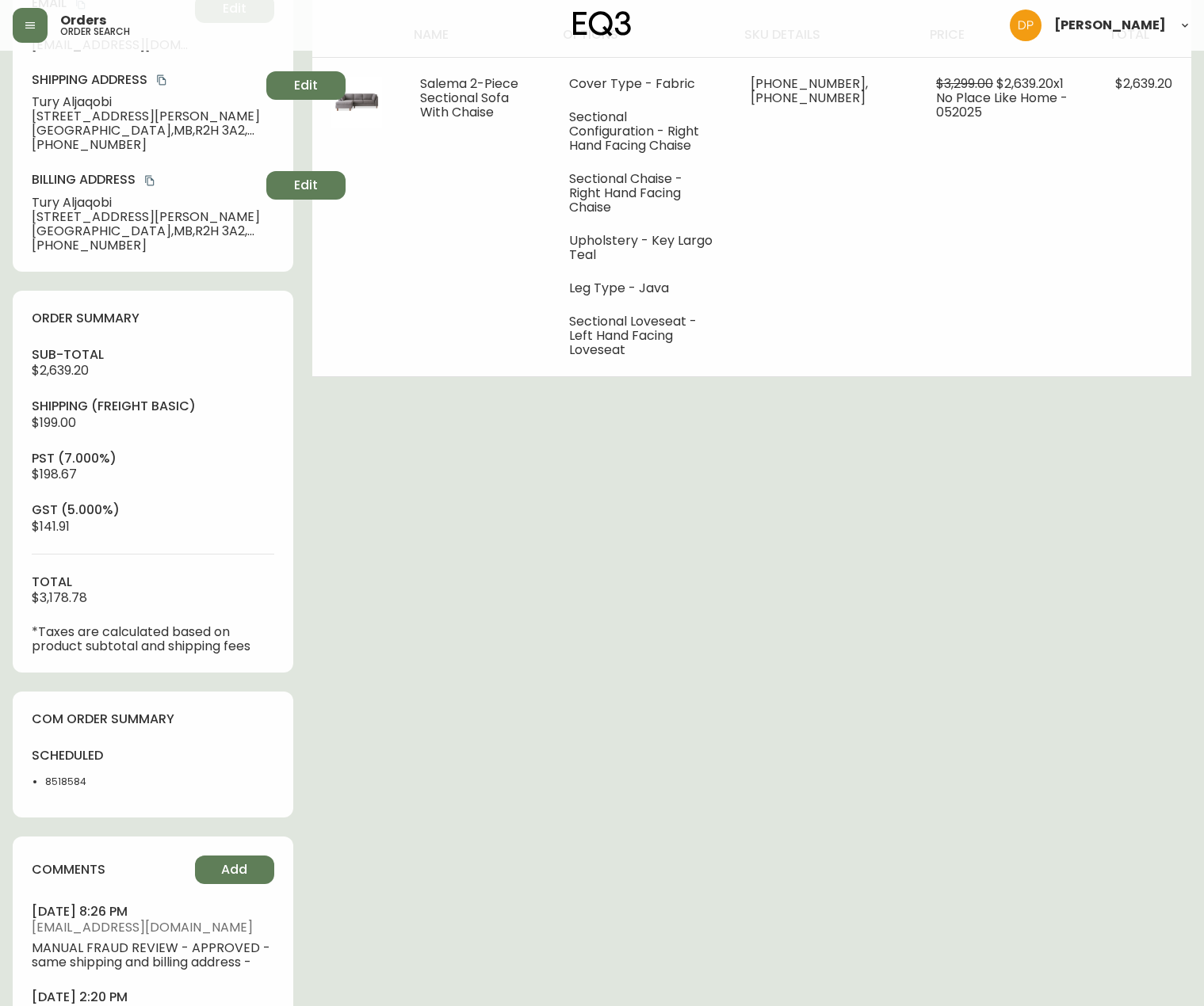
scroll to position [317, 0]
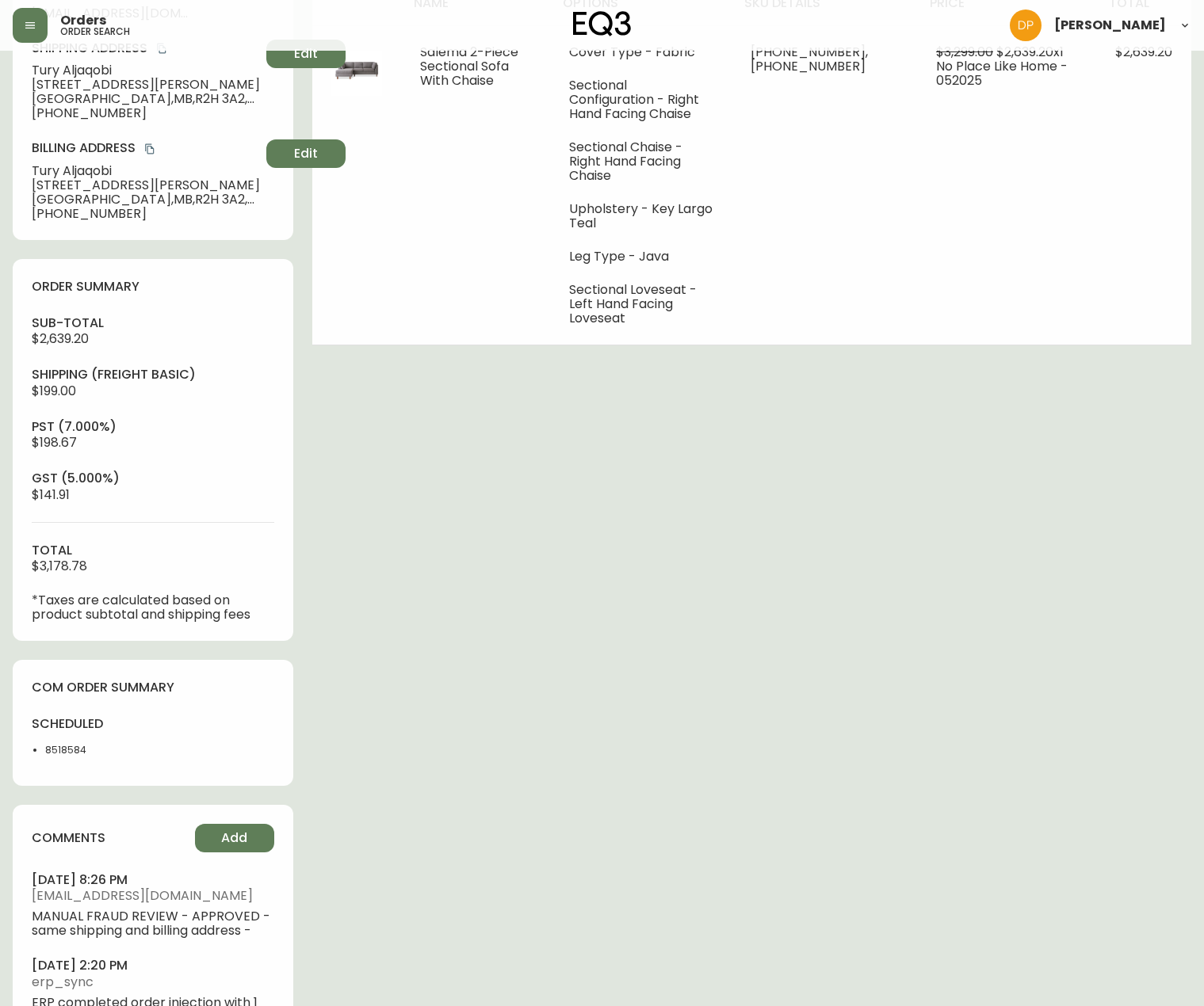
click at [60, 760] on div "scheduled 8518584" at bounding box center [88, 740] width 112 height 51
click at [60, 753] on li "8518584" at bounding box center [94, 750] width 98 height 14
copy li "8518584"
click at [443, 780] on div "Order # 4133091 May 19, 2025 at 2:13 pm from CA_EN Print Invoice Inject into ER…" at bounding box center [602, 416] width 1179 height 1339
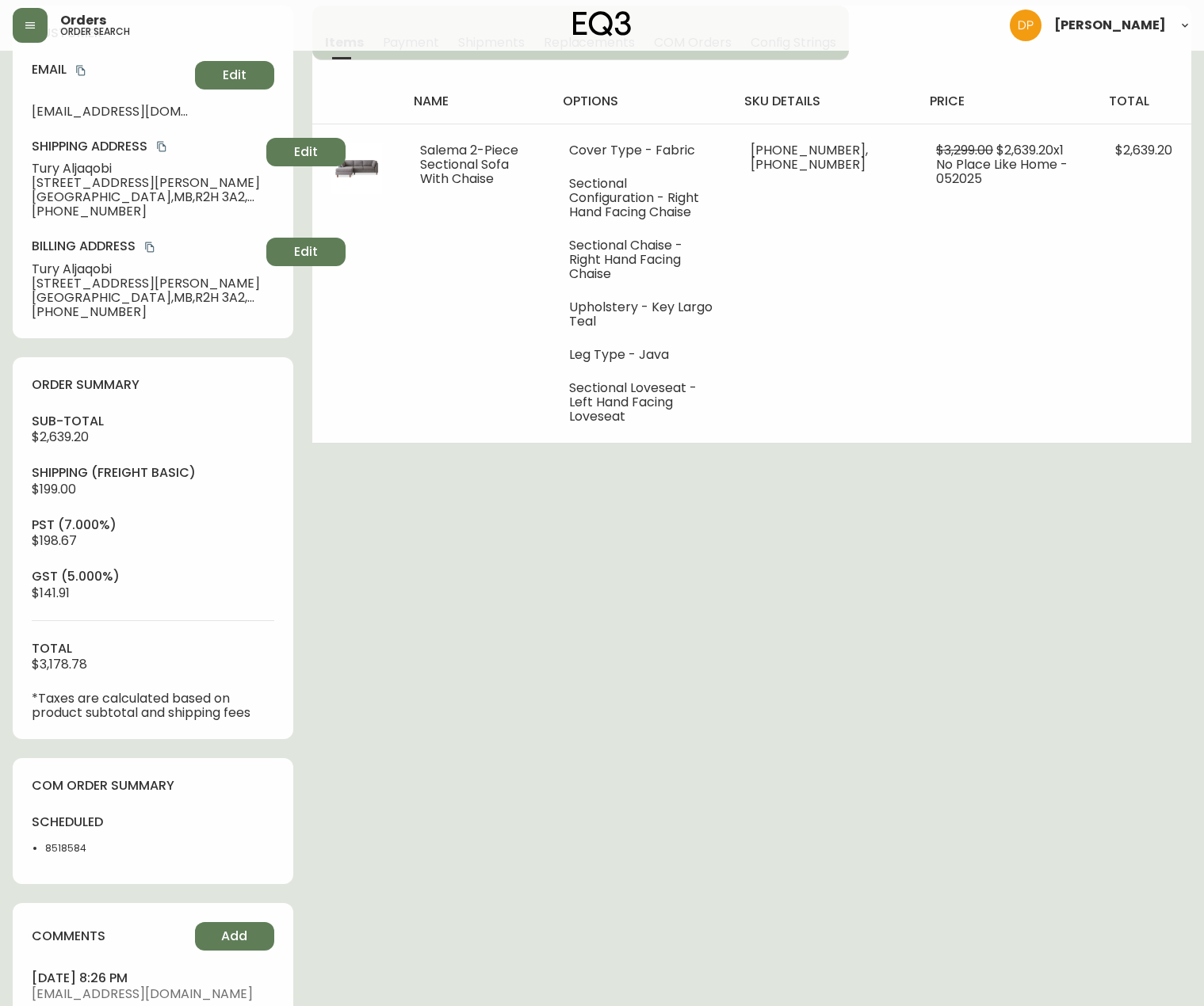
scroll to position [158, 0]
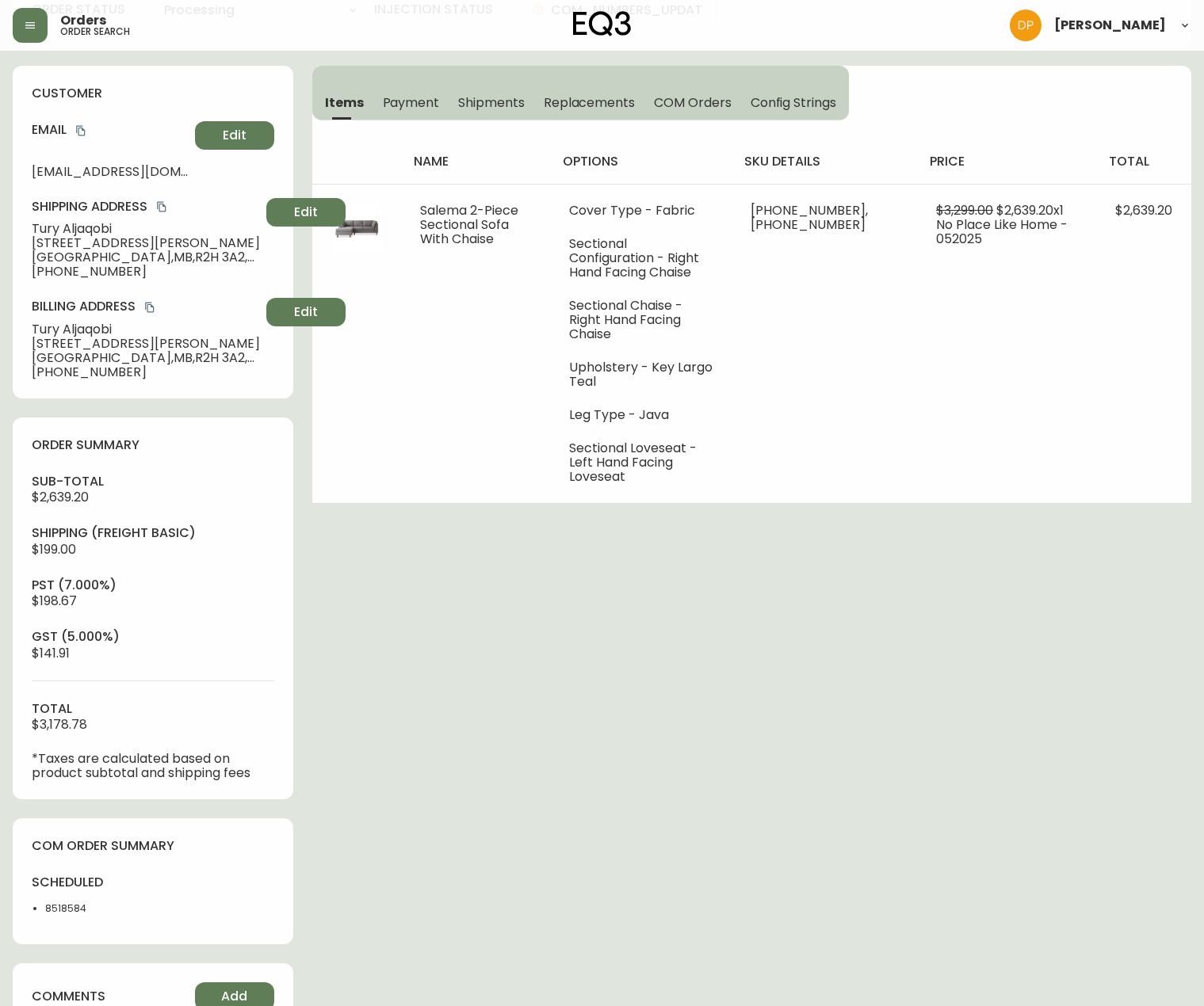
click at [933, 996] on div "Order # 4133091 May 19, 2025 at 2:13 pm from CA_EN Print Invoice Inject into ER…" at bounding box center [602, 574] width 1179 height 1339
